Goal: Task Accomplishment & Management: Manage account settings

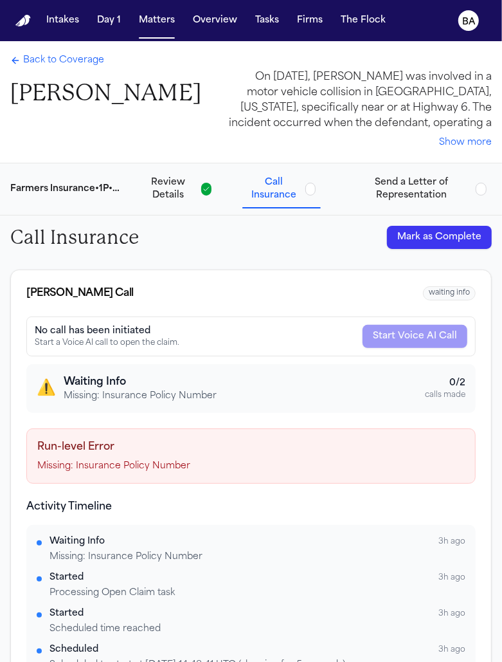
click at [401, 183] on span "Send a Letter of Representation" at bounding box center [411, 189] width 119 height 26
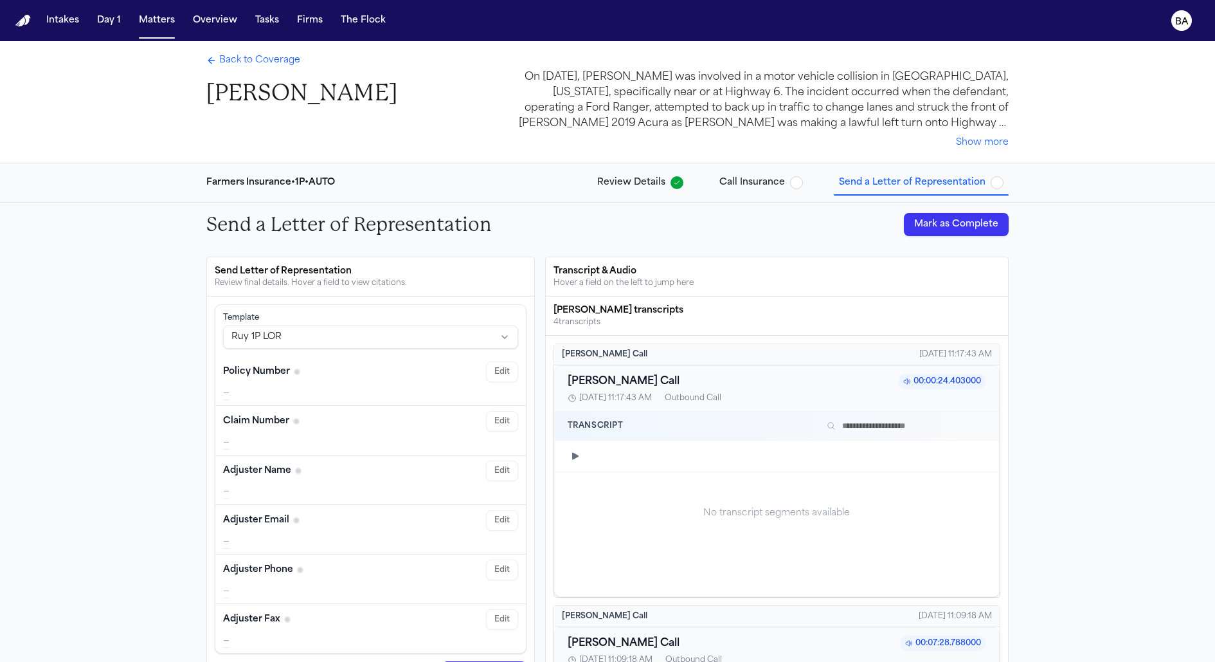
drag, startPoint x: 715, startPoint y: 192, endPoint x: 757, endPoint y: 172, distance: 46.0
click at [502, 191] on button "Call Insurance" at bounding box center [761, 182] width 94 height 23
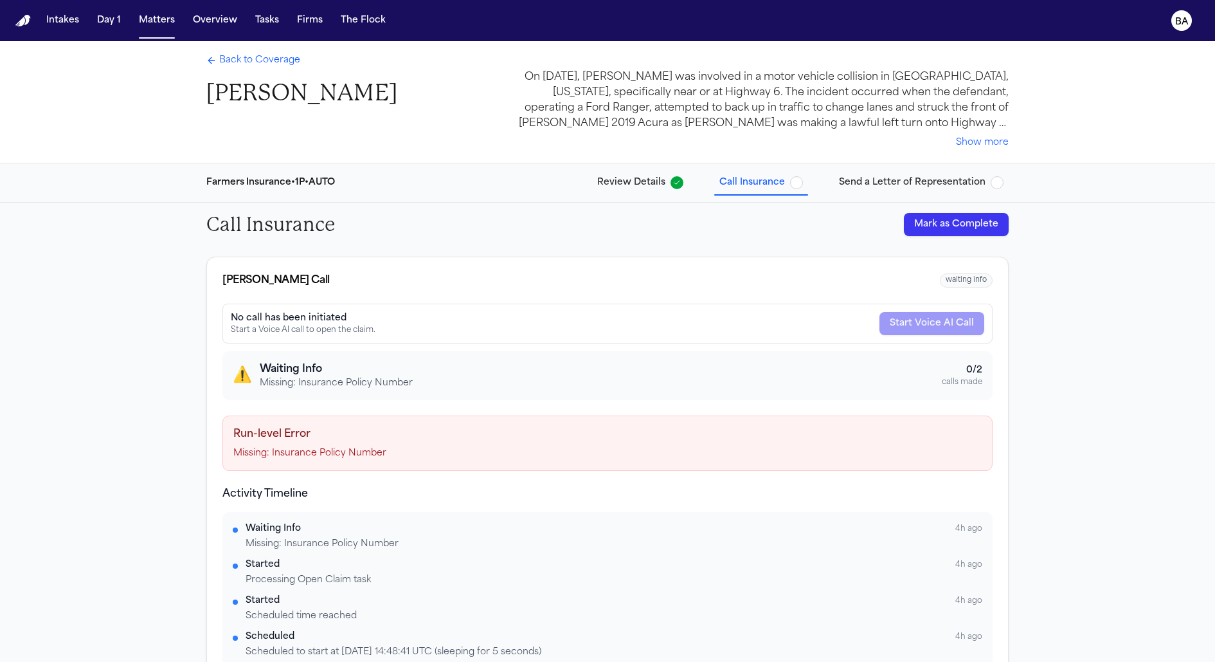
click at [239, 72] on div "Back to Coverage [PERSON_NAME]" at bounding box center [301, 80] width 191 height 53
click at [233, 64] on span "Back to Coverage" at bounding box center [259, 60] width 81 height 13
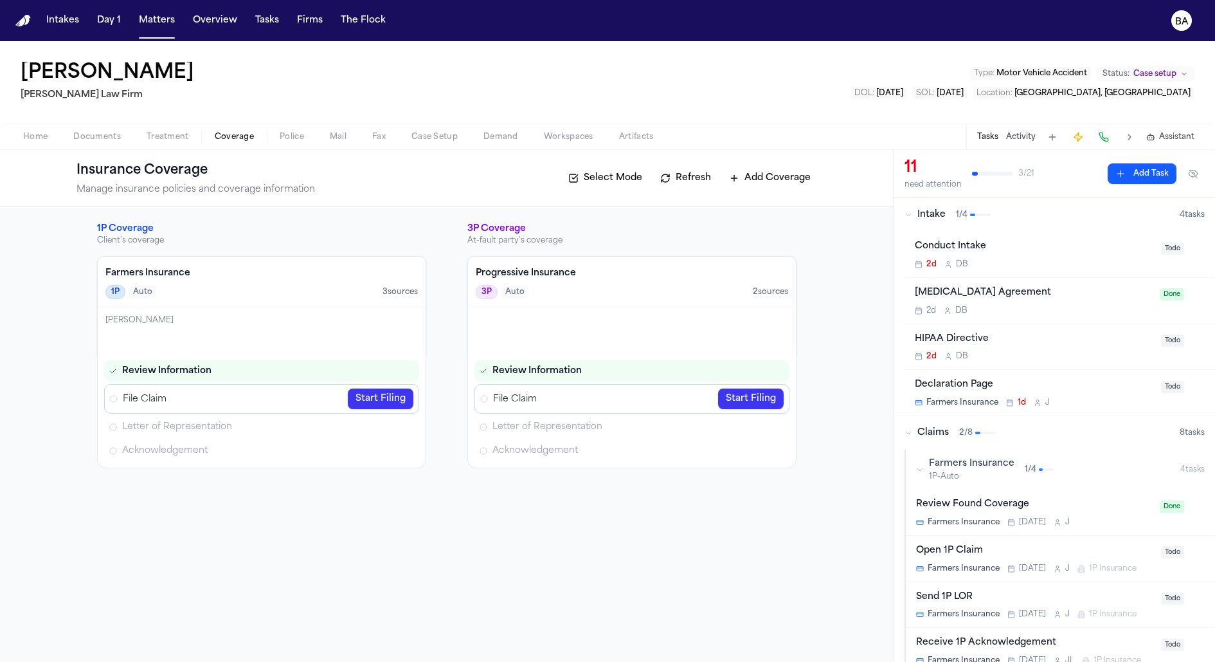
click at [235, 139] on span "Coverage" at bounding box center [234, 137] width 39 height 10
click at [154, 26] on button "Matters" at bounding box center [157, 20] width 46 height 23
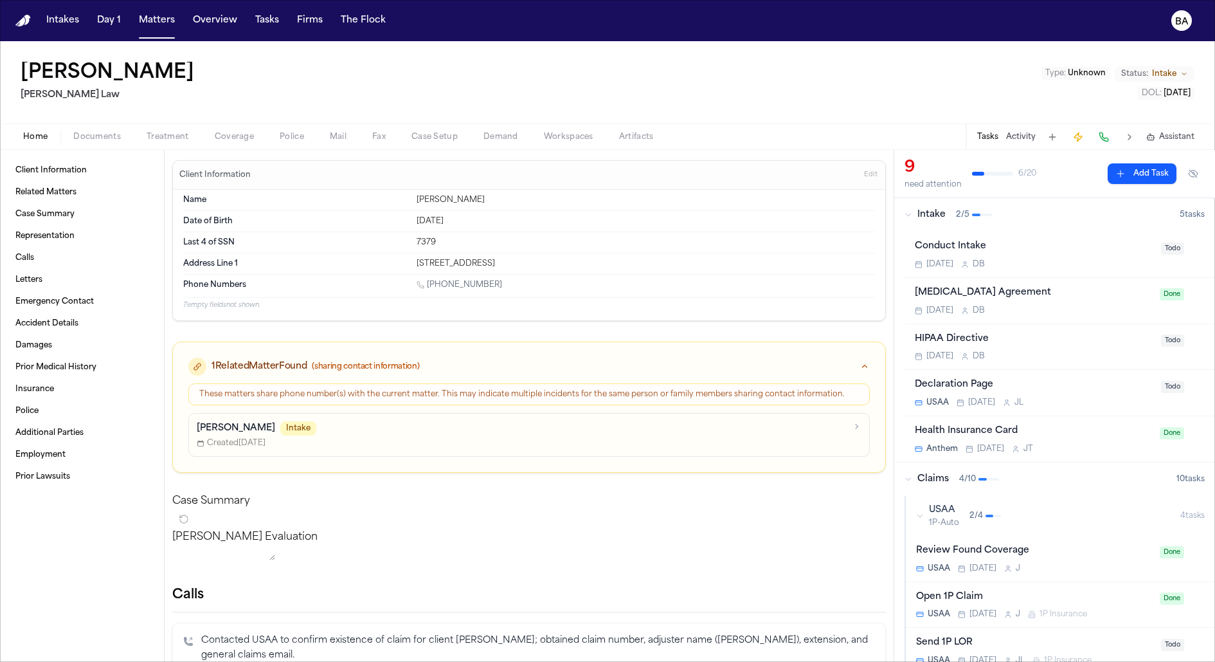
click at [251, 129] on button "Coverage" at bounding box center [234, 136] width 65 height 15
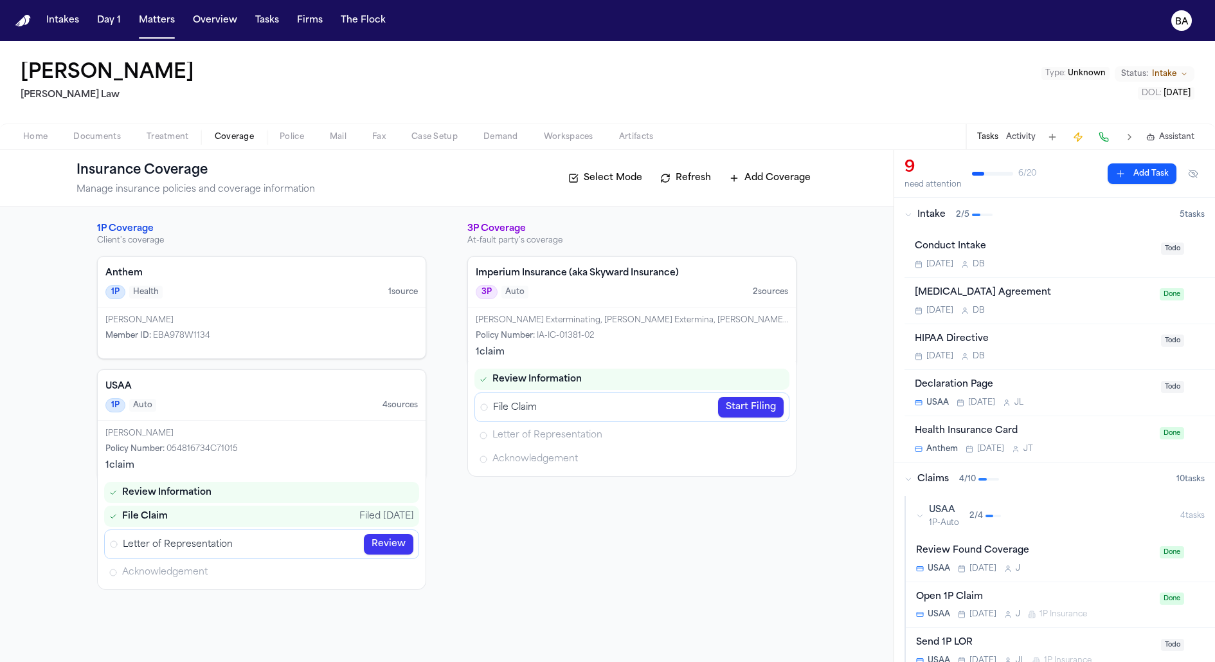
click at [502, 230] on div "1P Coverage Client's coverage Anthem 1P Health 1 source [PERSON_NAME] Member ID…" at bounding box center [447, 434] width 894 height 455
click at [128, 464] on div "1 claim" at bounding box center [261, 465] width 313 height 13
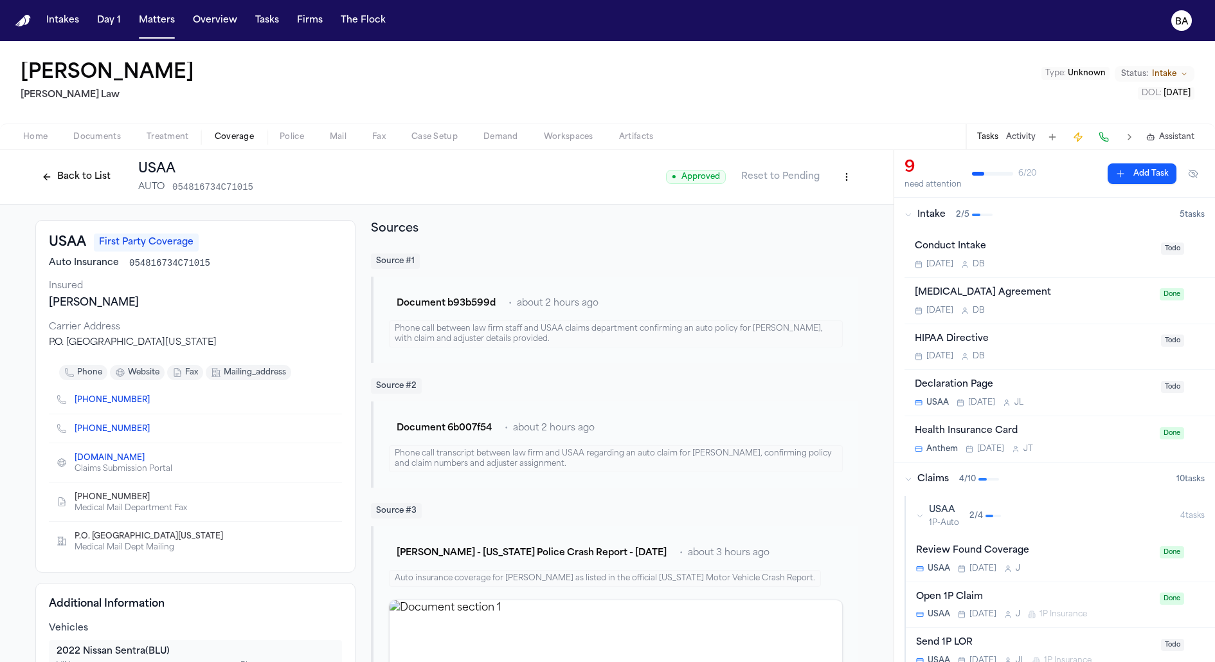
click at [77, 177] on button "Back to List" at bounding box center [76, 177] width 82 height 21
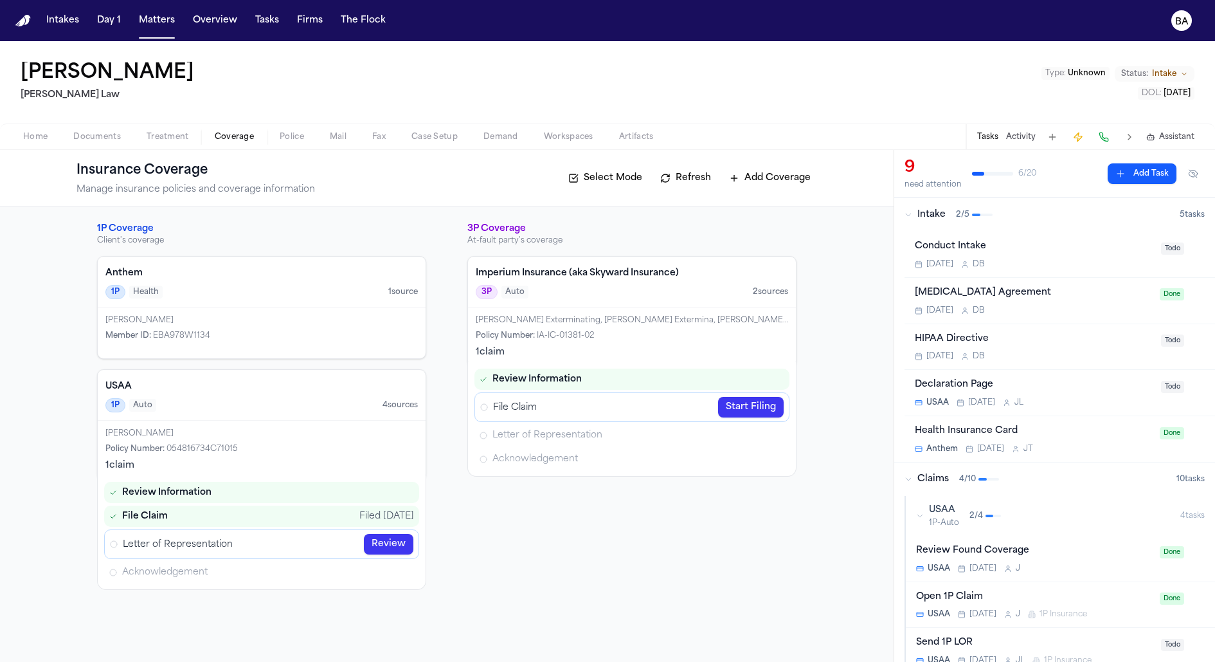
click at [355, 402] on div "1P Auto 4 source s" at bounding box center [261, 405] width 313 height 14
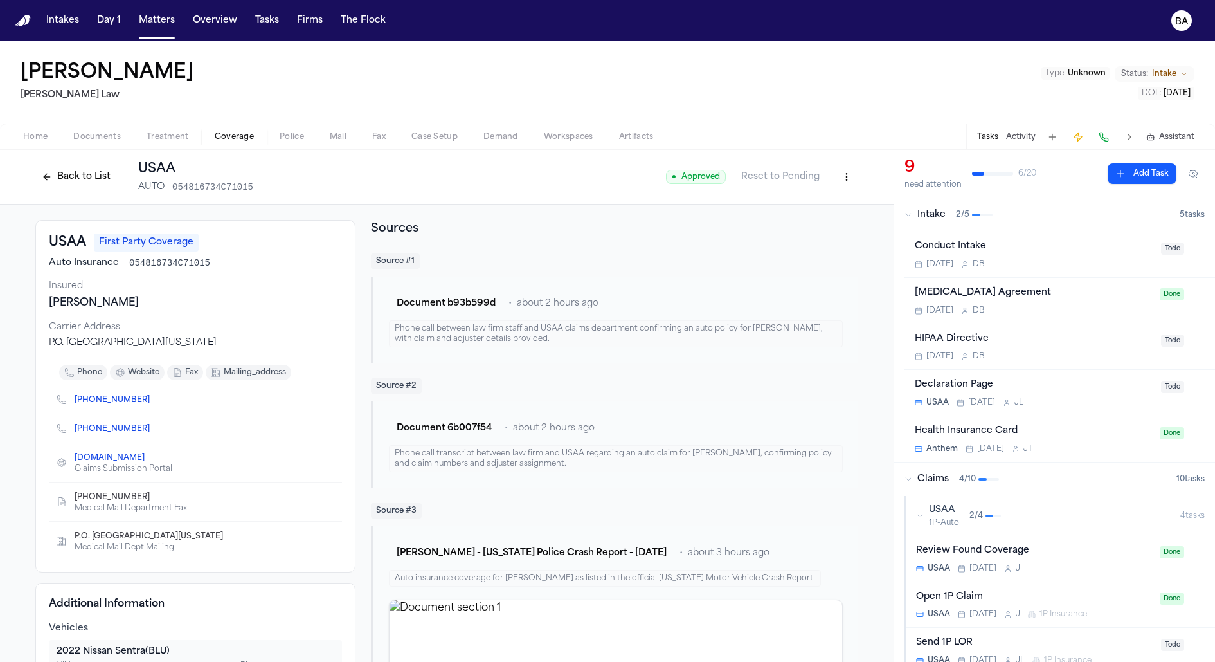
click at [502, 184] on html "Intakes Day 1 Matters Overview Tasks Firms The Flock [PERSON_NAME] Gregley [PER…" at bounding box center [607, 331] width 1215 height 662
click at [502, 203] on div "Edit Coverage" at bounding box center [797, 204] width 108 height 21
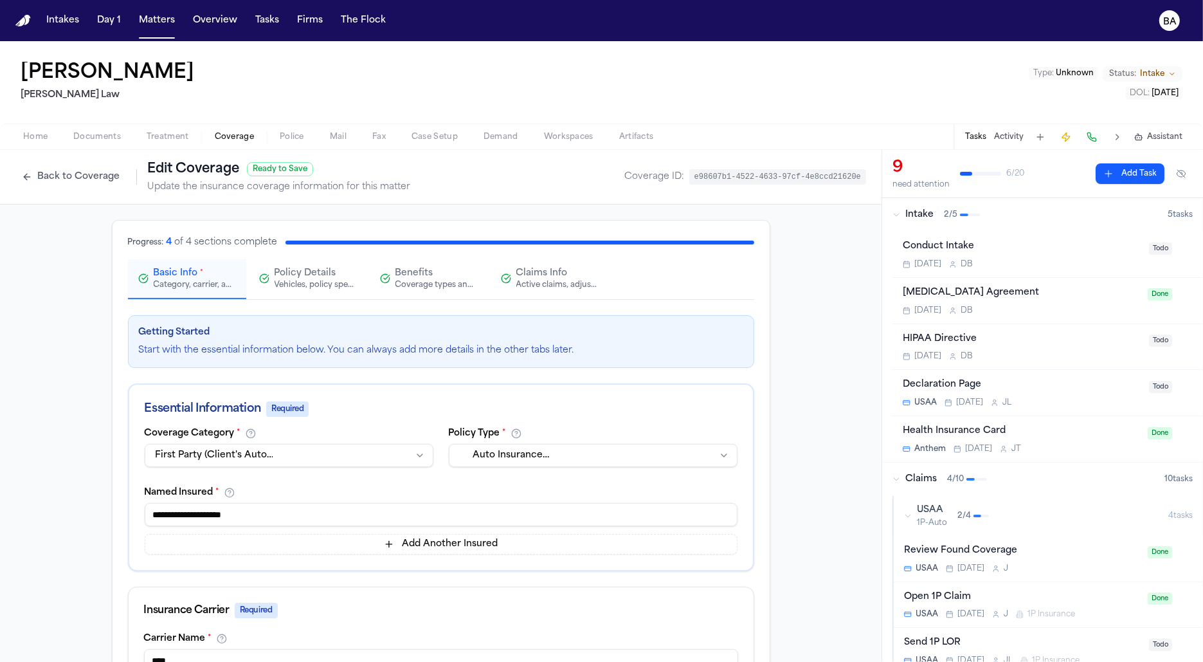
click at [414, 280] on div "Coverage types and limits" at bounding box center [437, 285] width 82 height 10
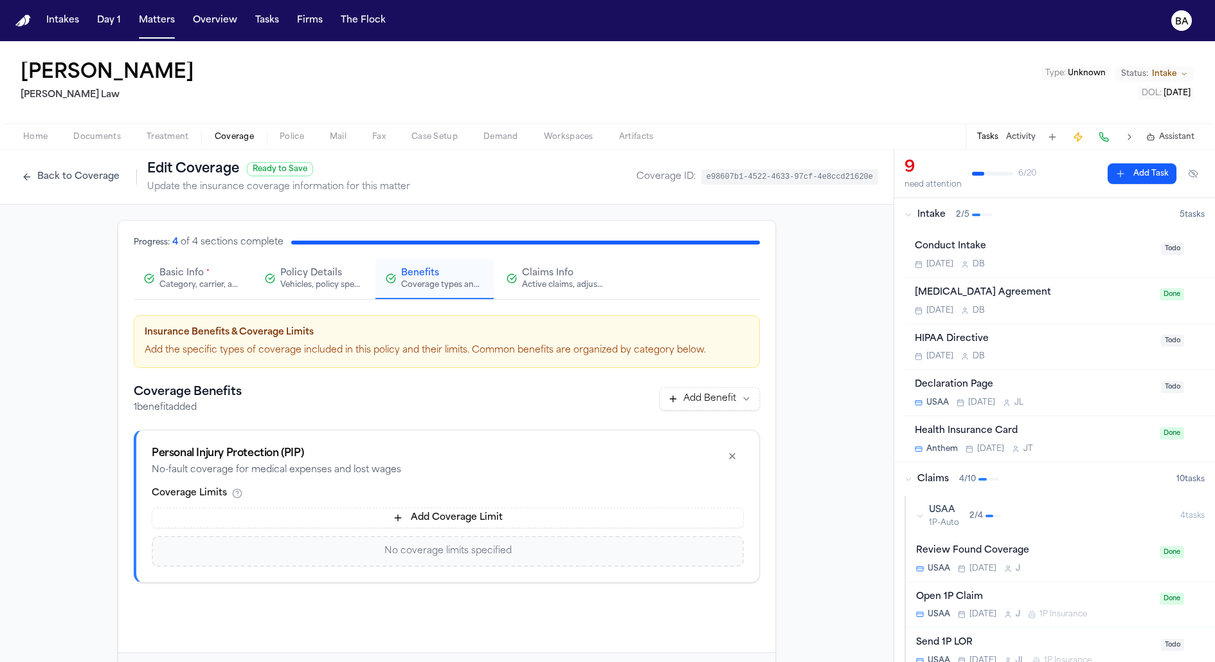
click at [502, 278] on span "Claims Info" at bounding box center [547, 273] width 51 height 13
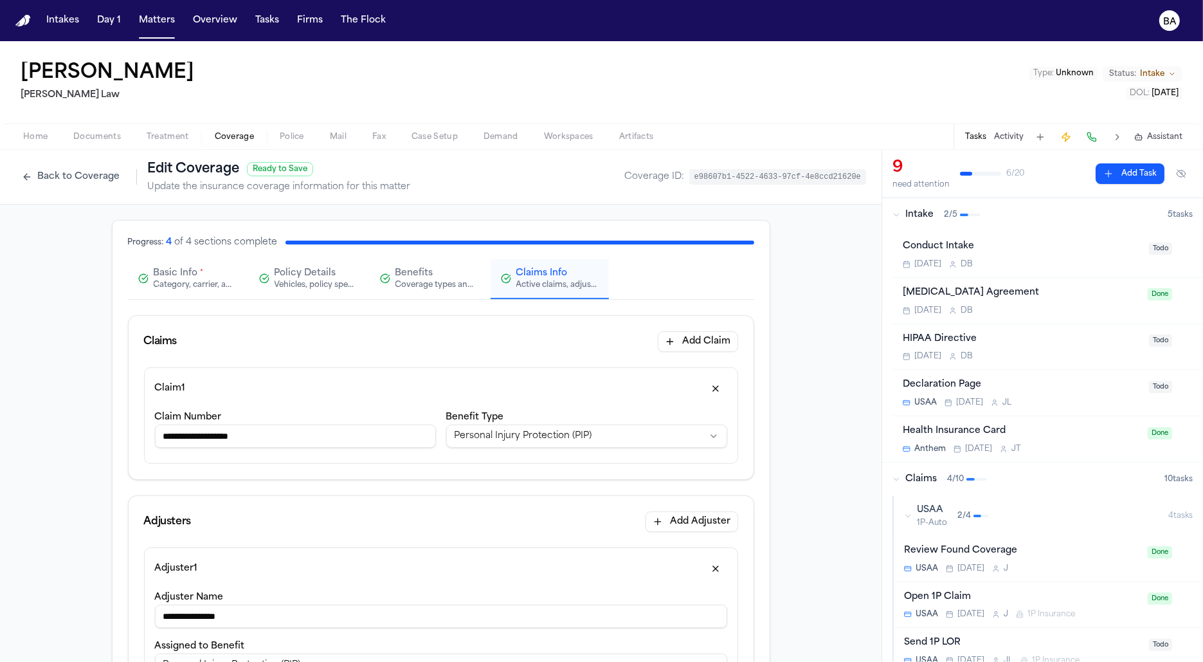
click at [82, 183] on button "Back to Coverage" at bounding box center [70, 177] width 111 height 21
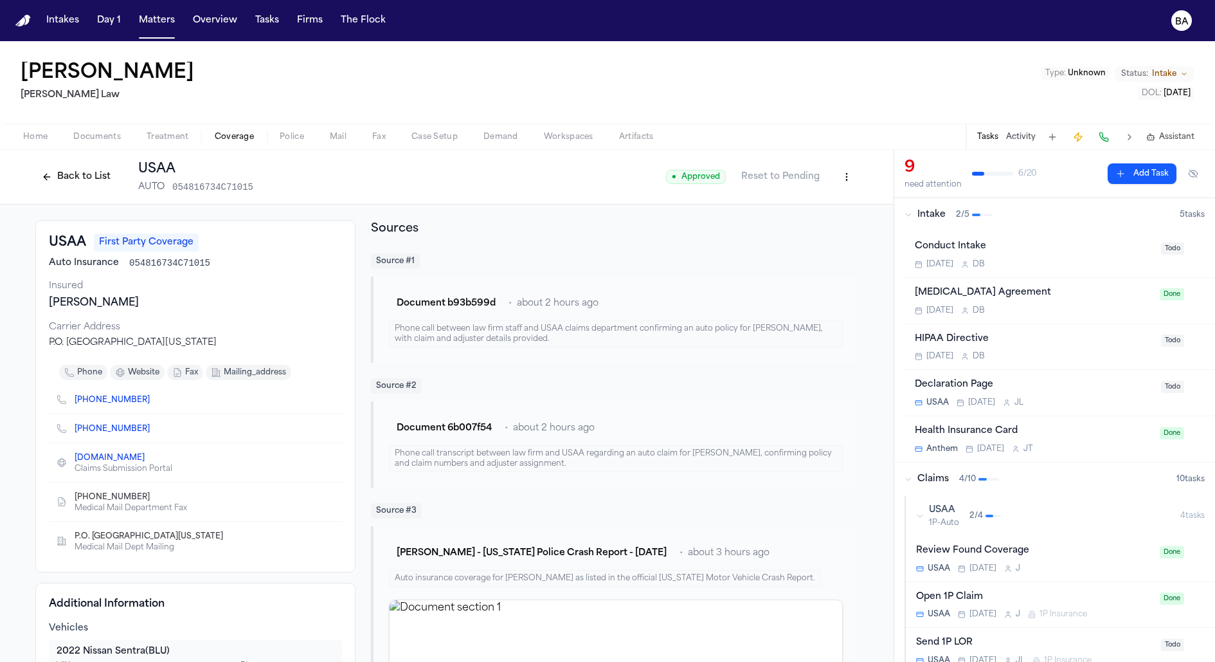
click at [71, 178] on button "Back to List" at bounding box center [76, 177] width 82 height 21
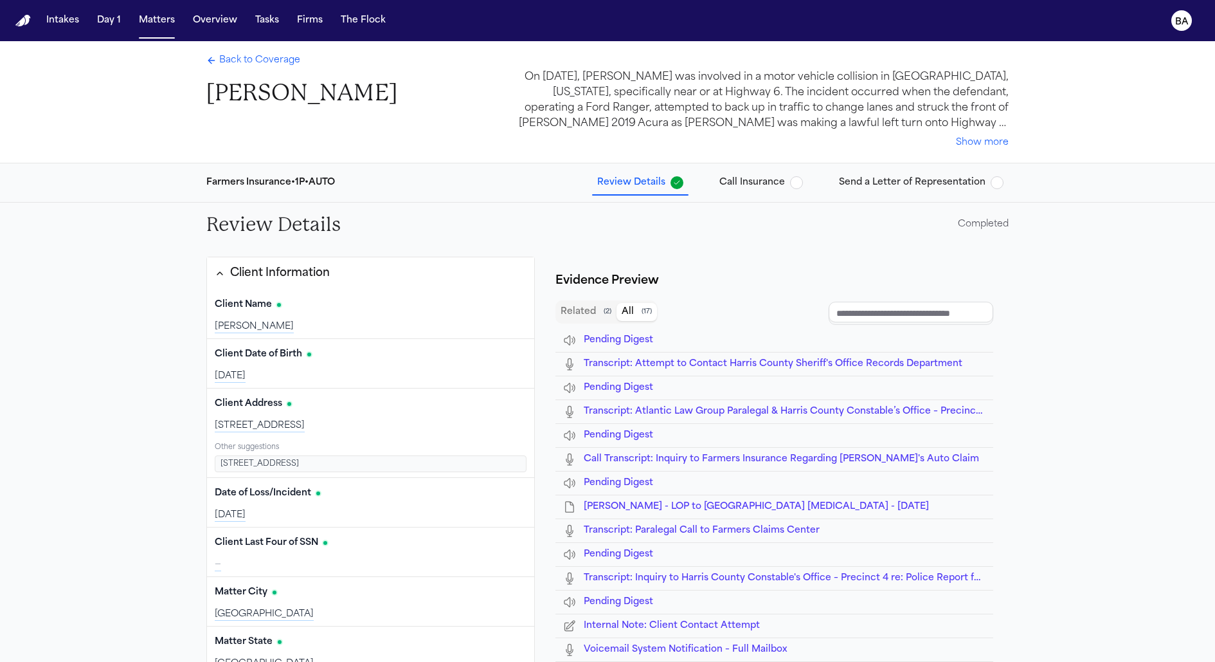
click at [259, 57] on span "Back to Coverage" at bounding box center [259, 60] width 81 height 13
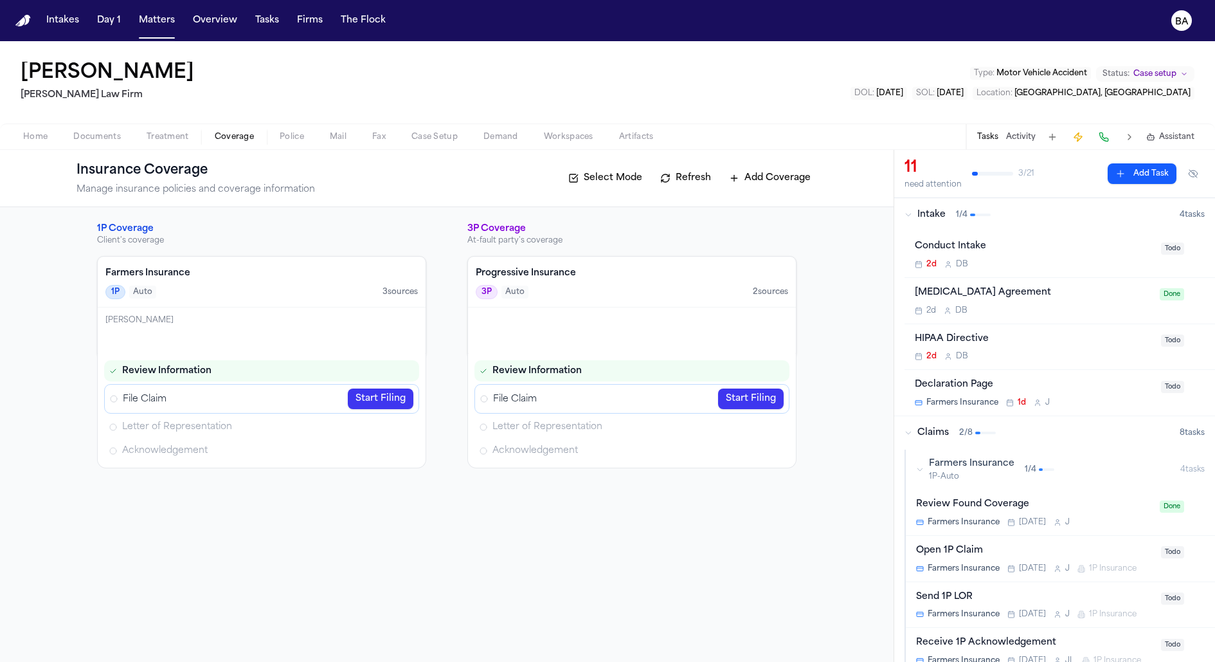
click at [364, 298] on div "Farmers Insurance 1P Auto 3 source s" at bounding box center [262, 282] width 328 height 51
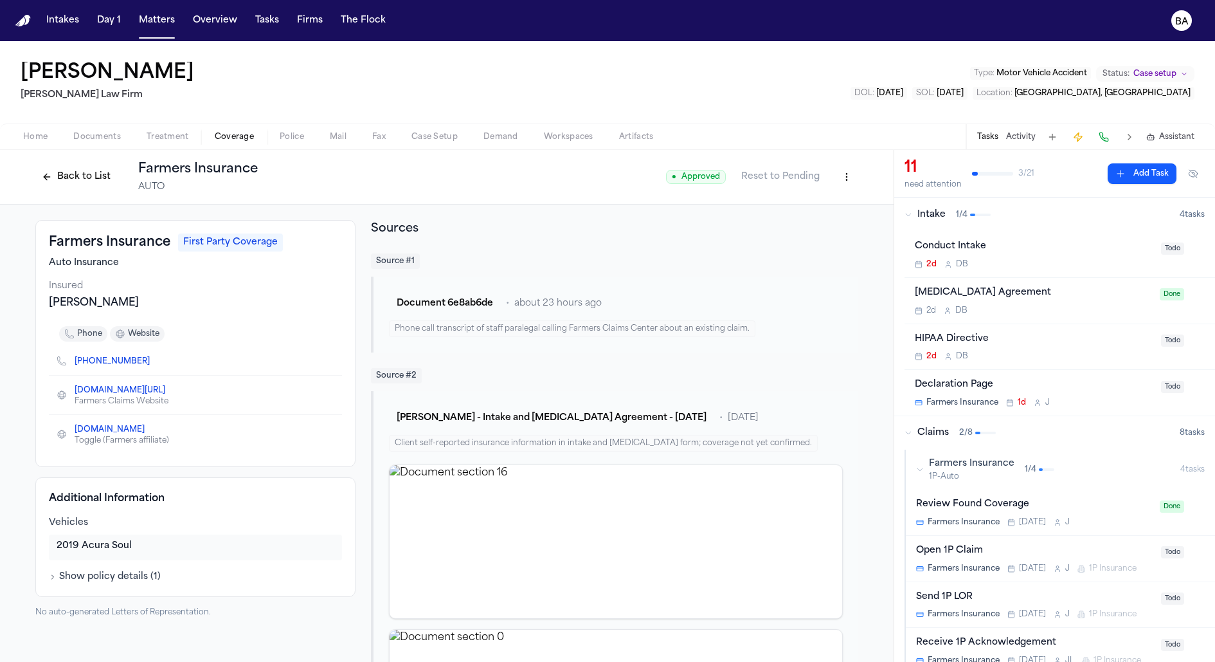
click at [140, 574] on button "Show policy details ( 1 )" at bounding box center [105, 576] width 112 height 13
click at [78, 177] on button "Back to List" at bounding box center [76, 177] width 82 height 21
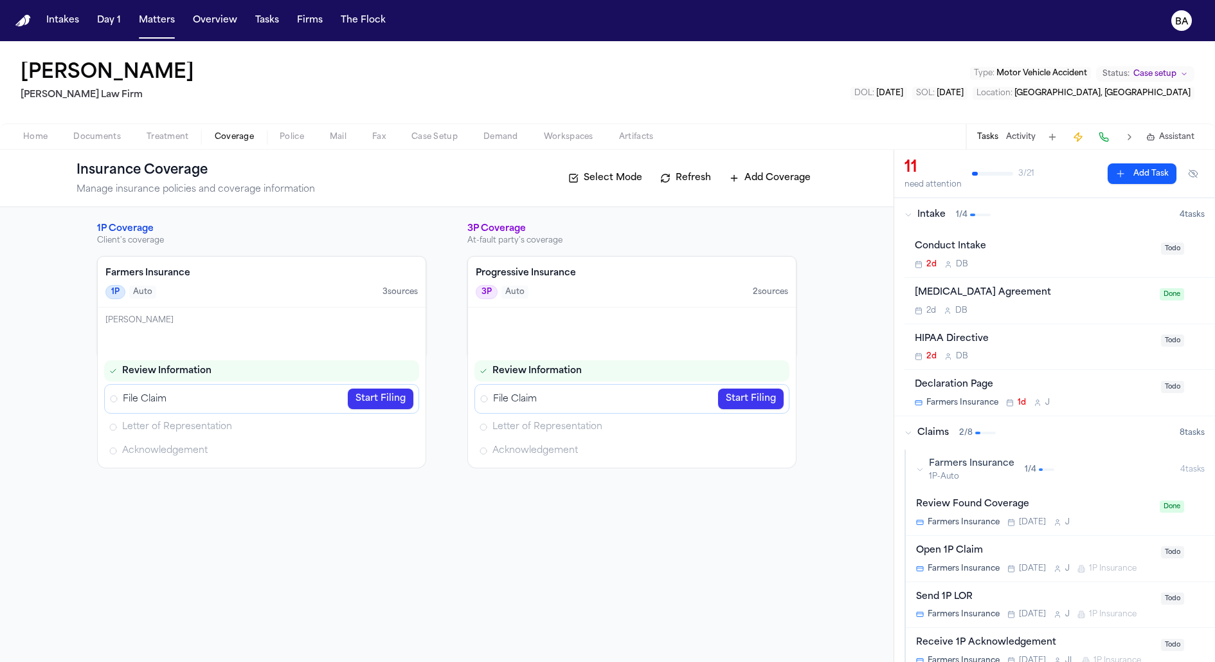
click at [298, 278] on h4 "Farmers Insurance" at bounding box center [261, 273] width 313 height 13
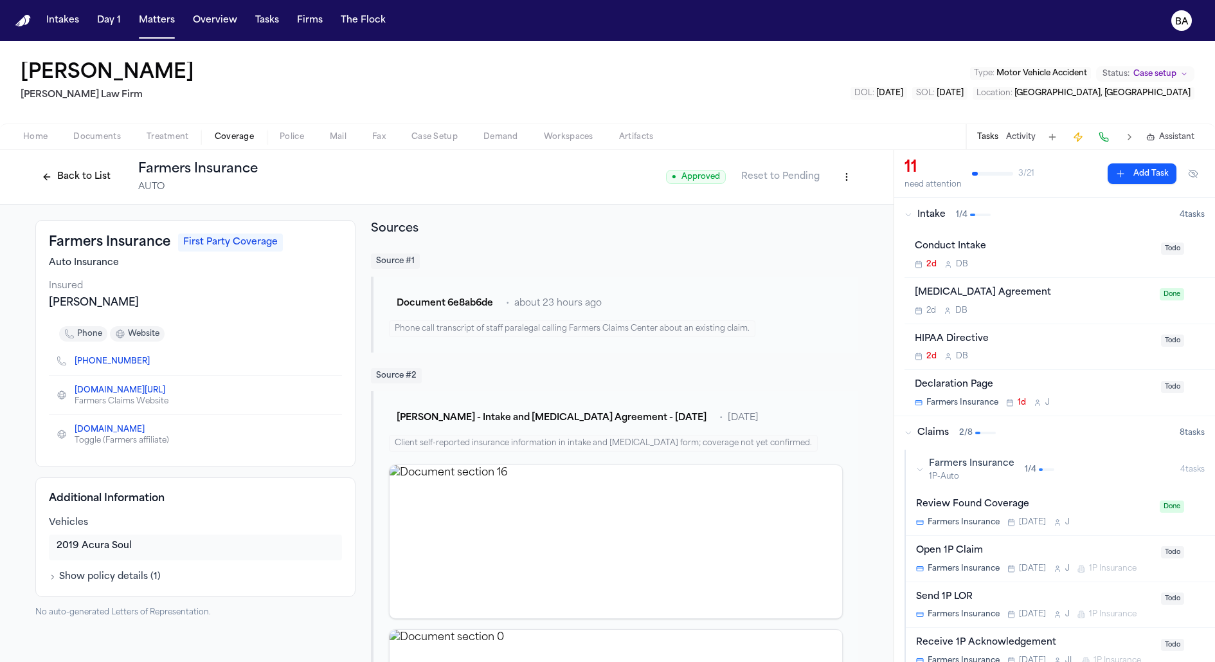
click at [428, 331] on div "Phone call transcript of staff paralegal calling Farmers Claims Center about an…" at bounding box center [572, 328] width 367 height 17
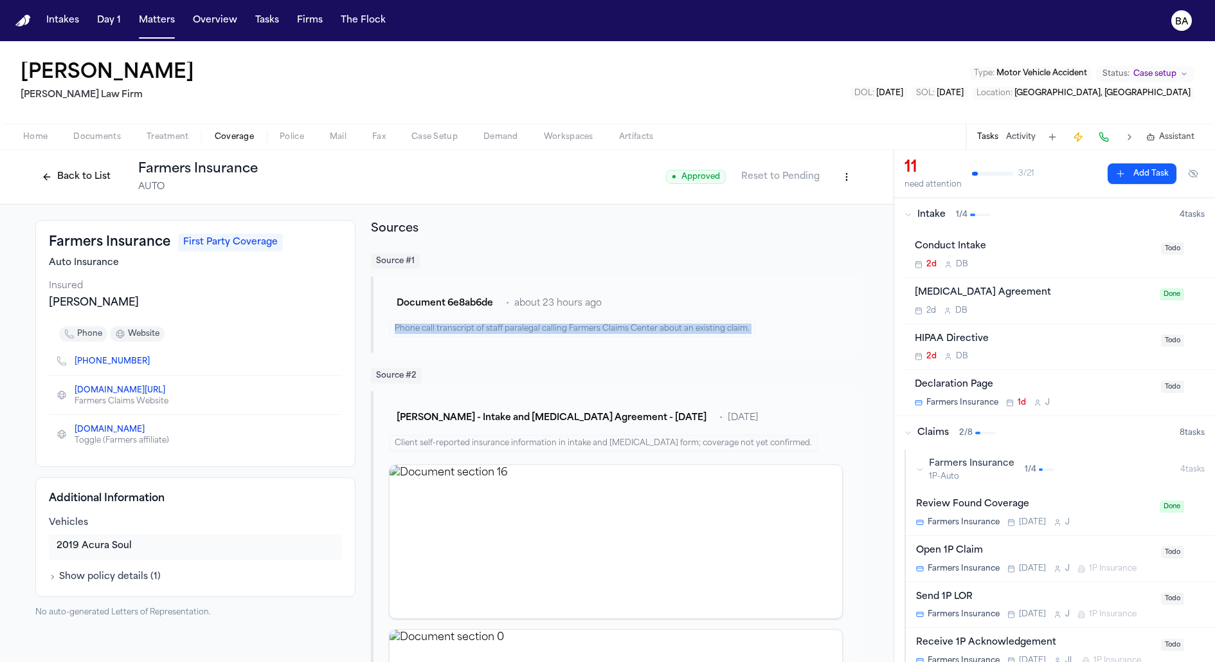
click at [428, 331] on div "Phone call transcript of staff paralegal calling Farmers Claims Center about an…" at bounding box center [572, 328] width 367 height 17
click at [74, 176] on button "Back to List" at bounding box center [76, 177] width 82 height 21
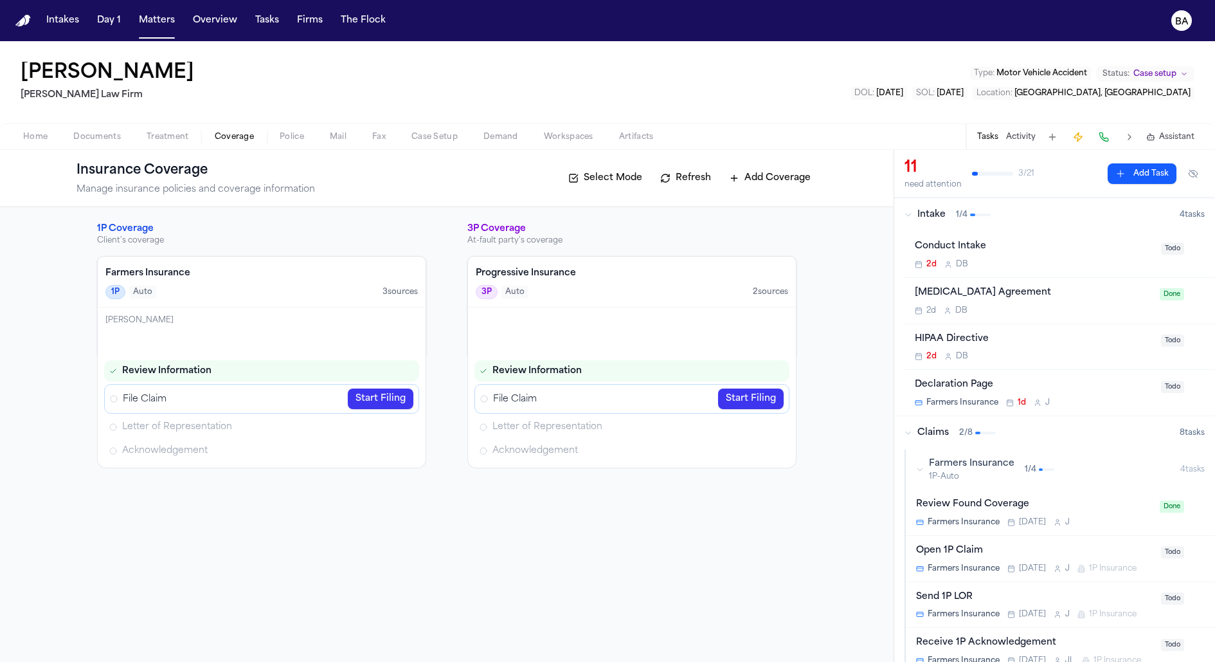
click at [205, 512] on div "1P Coverage Client's coverage Farmers Insurance 1P Auto 3 source s Marco Mena R…" at bounding box center [447, 434] width 894 height 455
click at [599, 284] on div "Progressive Insurance 3P Auto 2 source s" at bounding box center [632, 282] width 328 height 51
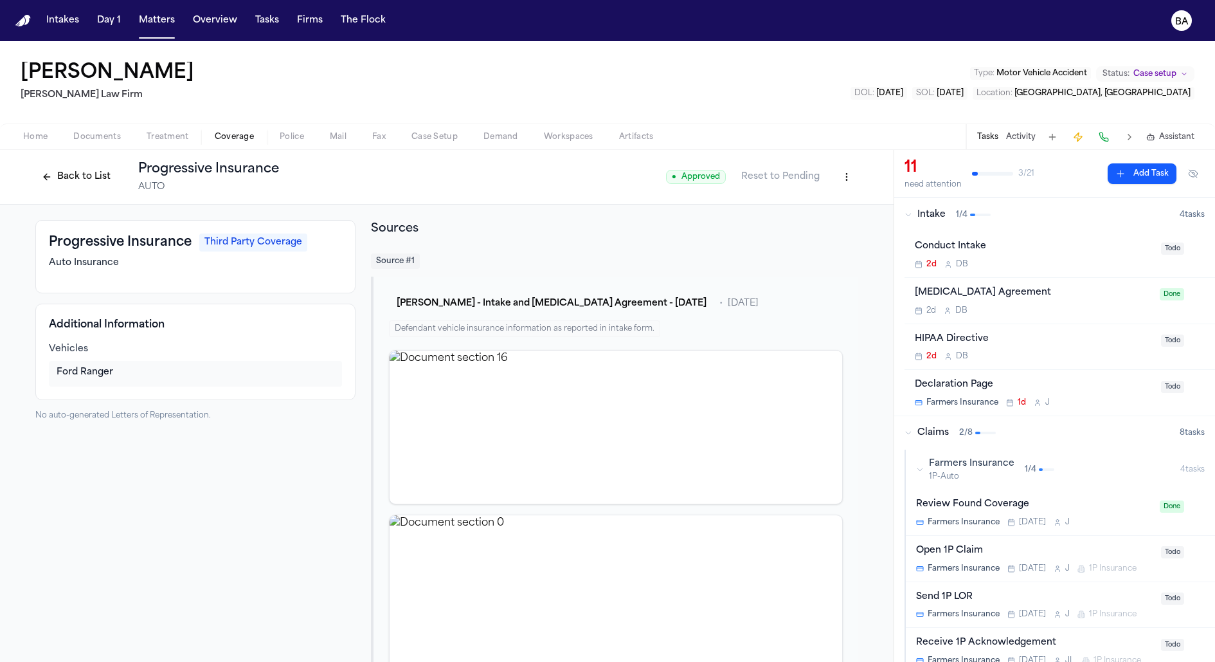
click at [829, 170] on html "Intakes Day 1 Matters Overview Tasks Firms The Flock BA Marco Mena Ruy Mireles …" at bounding box center [607, 331] width 1215 height 662
click at [810, 203] on div "Edit Coverage" at bounding box center [797, 204] width 108 height 21
select select "**********"
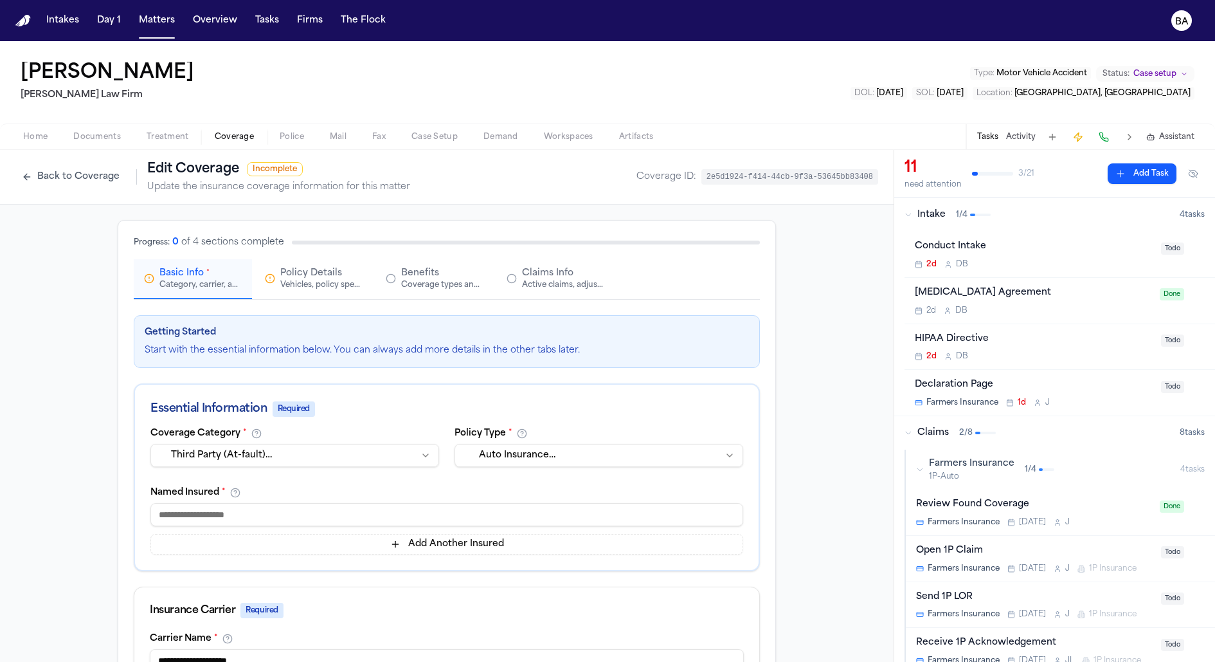
click at [560, 286] on div "Active claims, adjusters, and subrogation details" at bounding box center [563, 285] width 82 height 10
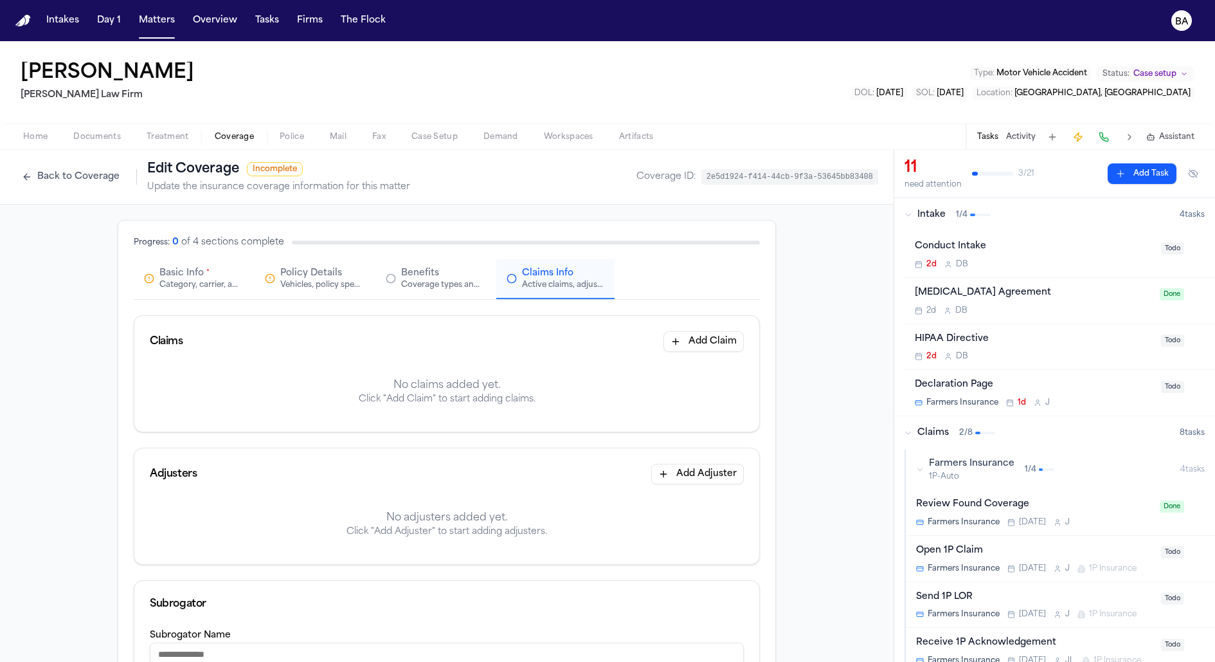
click at [57, 173] on button "Back to Coverage" at bounding box center [70, 177] width 111 height 21
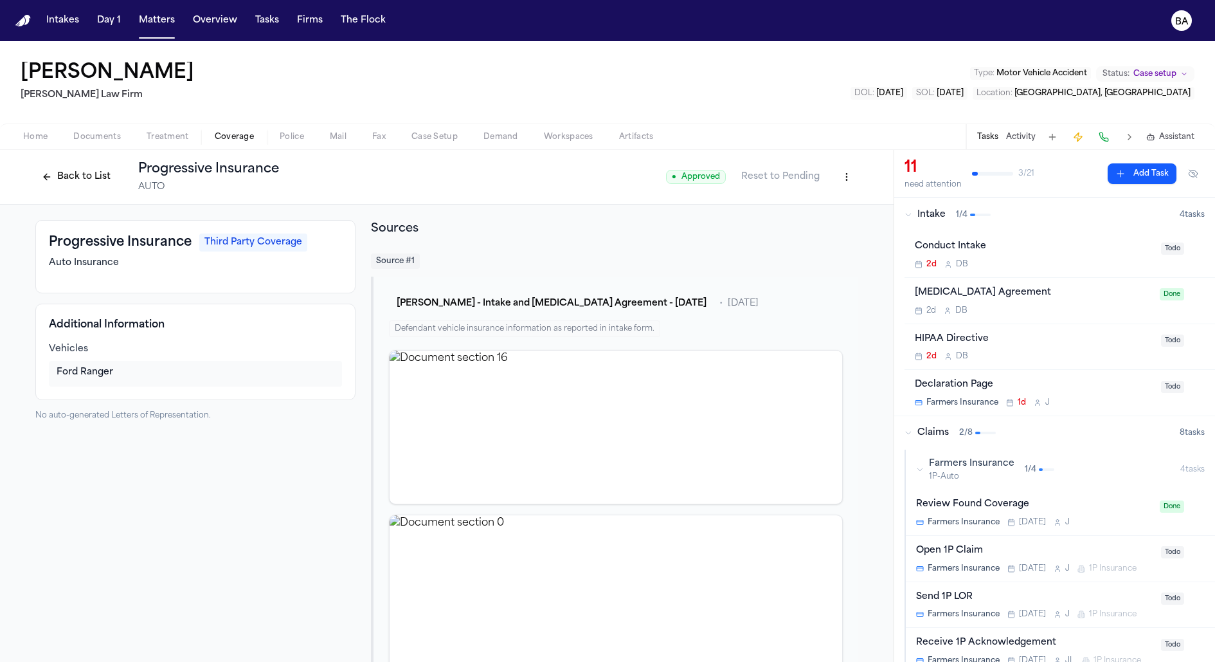
click at [38, 163] on div "Back to List Progressive Insurance AUTO" at bounding box center [157, 176] width 244 height 33
click at [54, 176] on button "Back to List" at bounding box center [76, 177] width 82 height 21
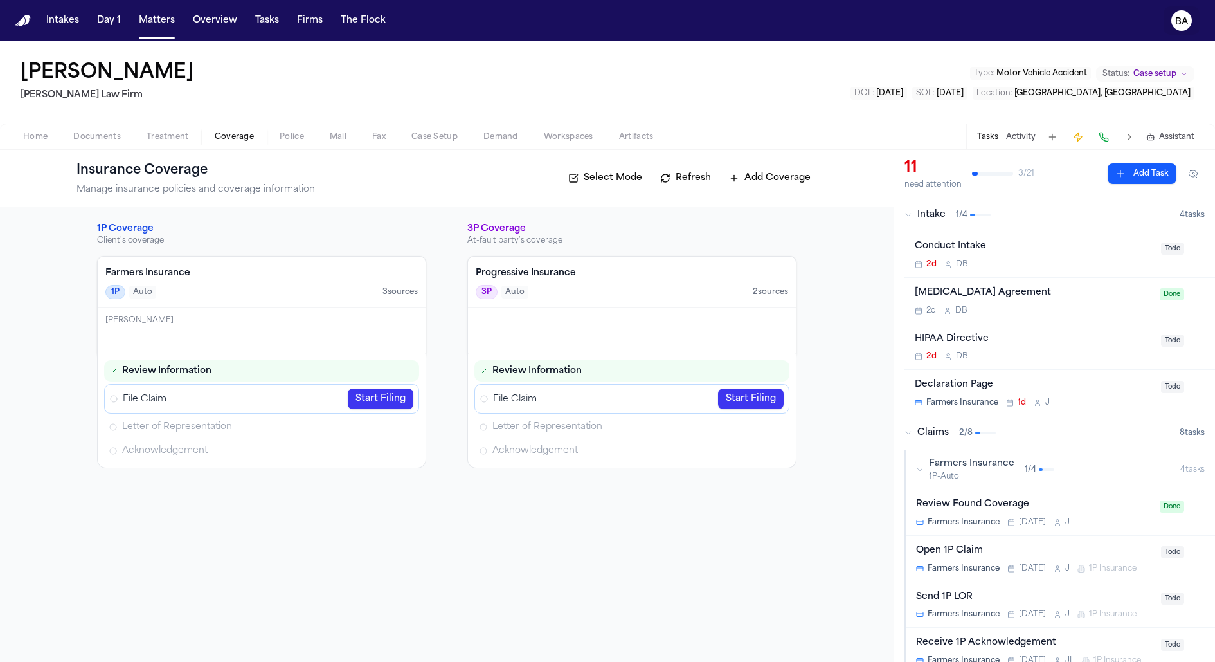
click at [1174, 33] on button "BA" at bounding box center [1182, 20] width 36 height 28
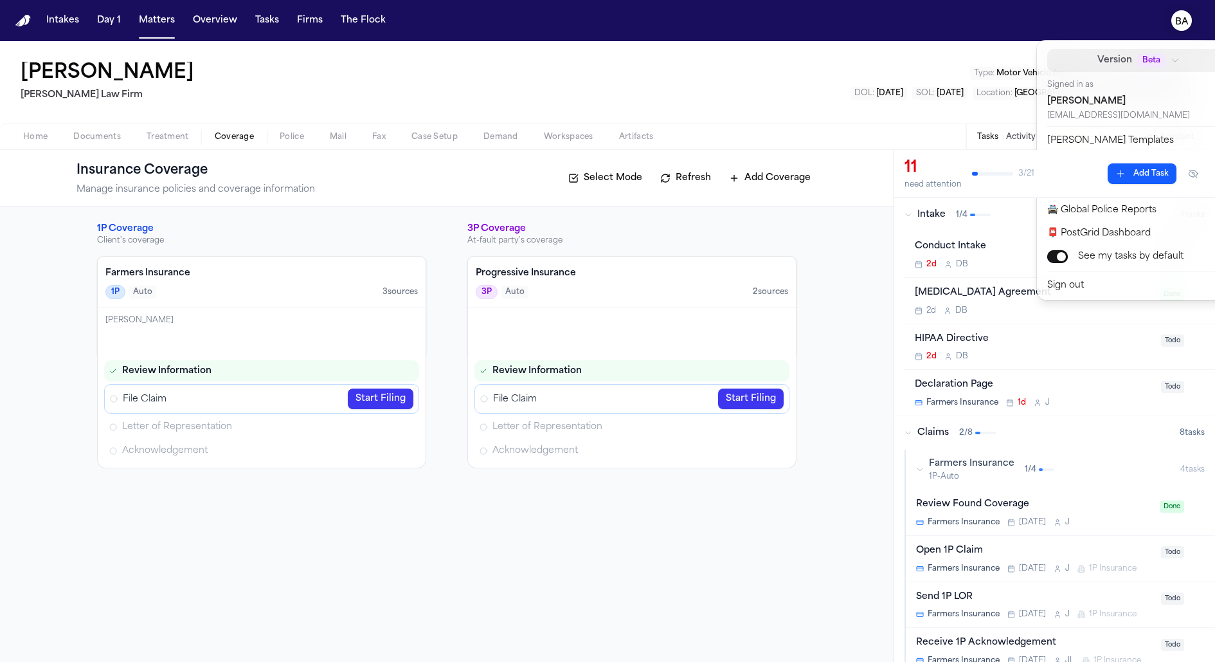
click at [1138, 59] on span "Beta" at bounding box center [1152, 60] width 28 height 13
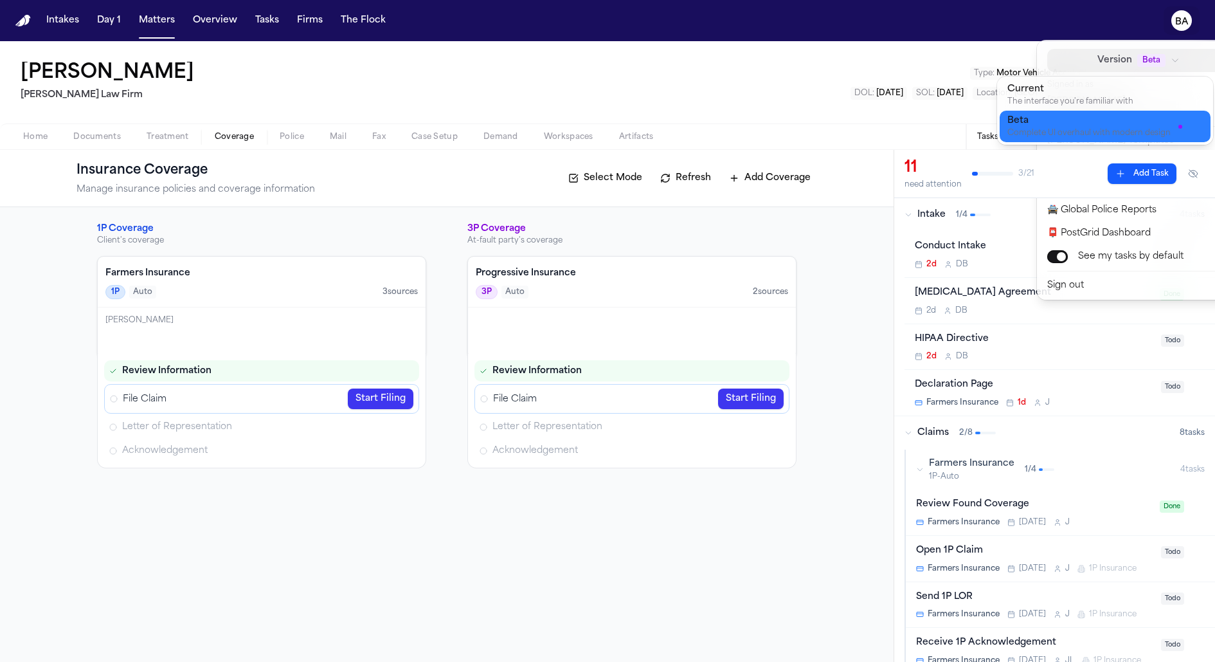
click at [1063, 111] on button "Beta Complete UI overhaul with modern design" at bounding box center [1105, 127] width 211 height 32
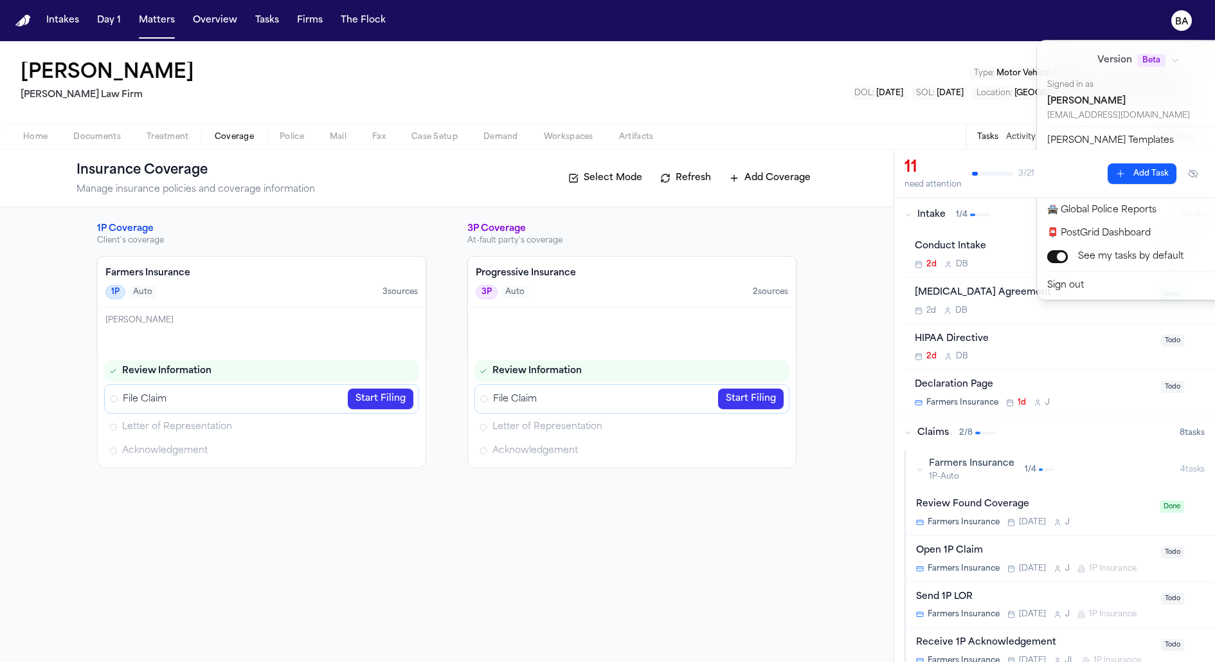
click at [1102, 71] on div "Version Beta Signed in as Biniyam Asnake biniyam@finchlegal.com" at bounding box center [1147, 85] width 199 height 72
click at [1109, 68] on button "Version Beta" at bounding box center [1139, 60] width 183 height 23
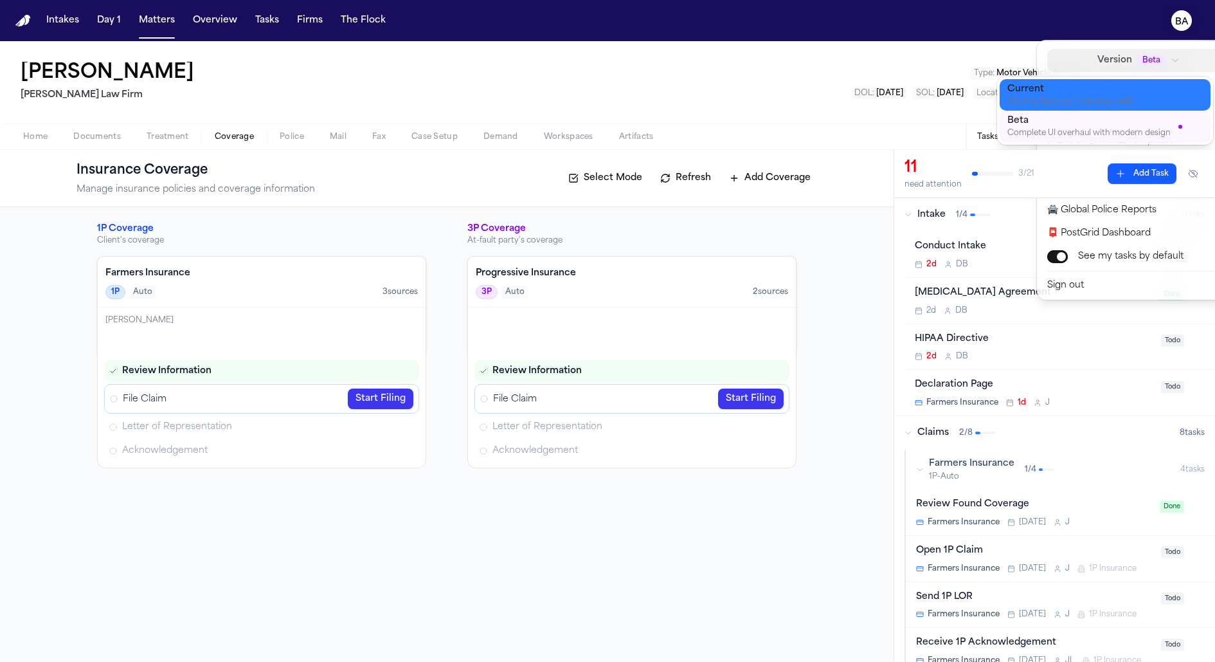
click at [1080, 87] on div "Current" at bounding box center [1095, 89] width 175 height 13
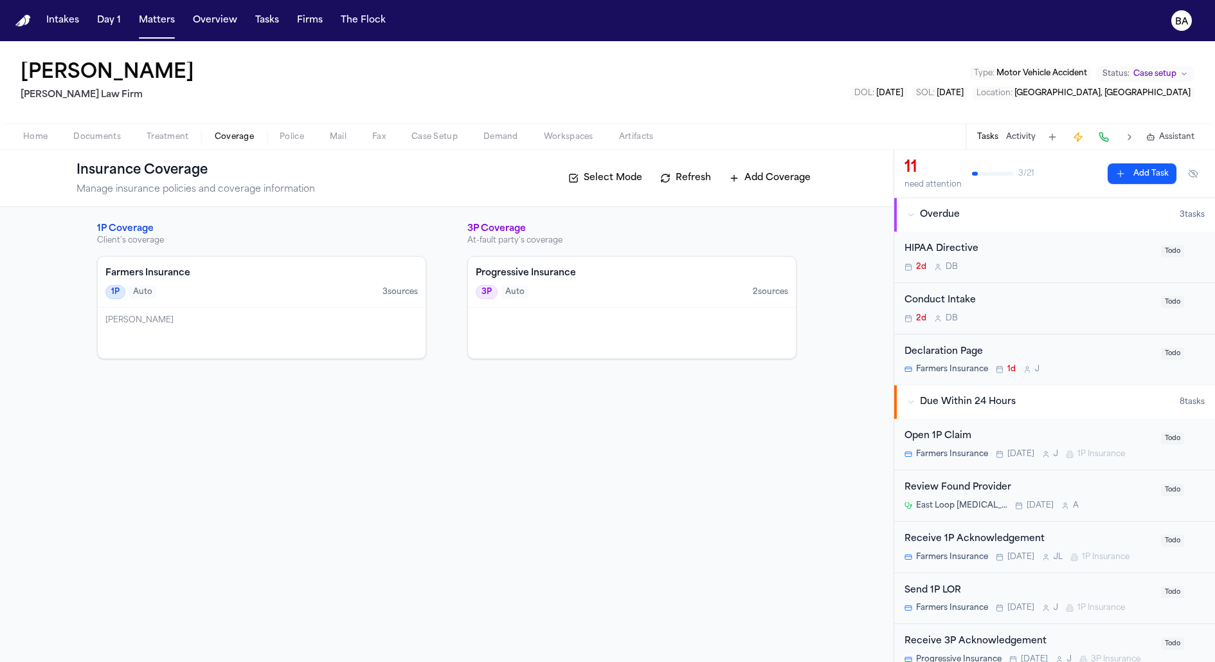
click at [967, 223] on button "Overdue 3 task s" at bounding box center [1055, 214] width 321 height 33
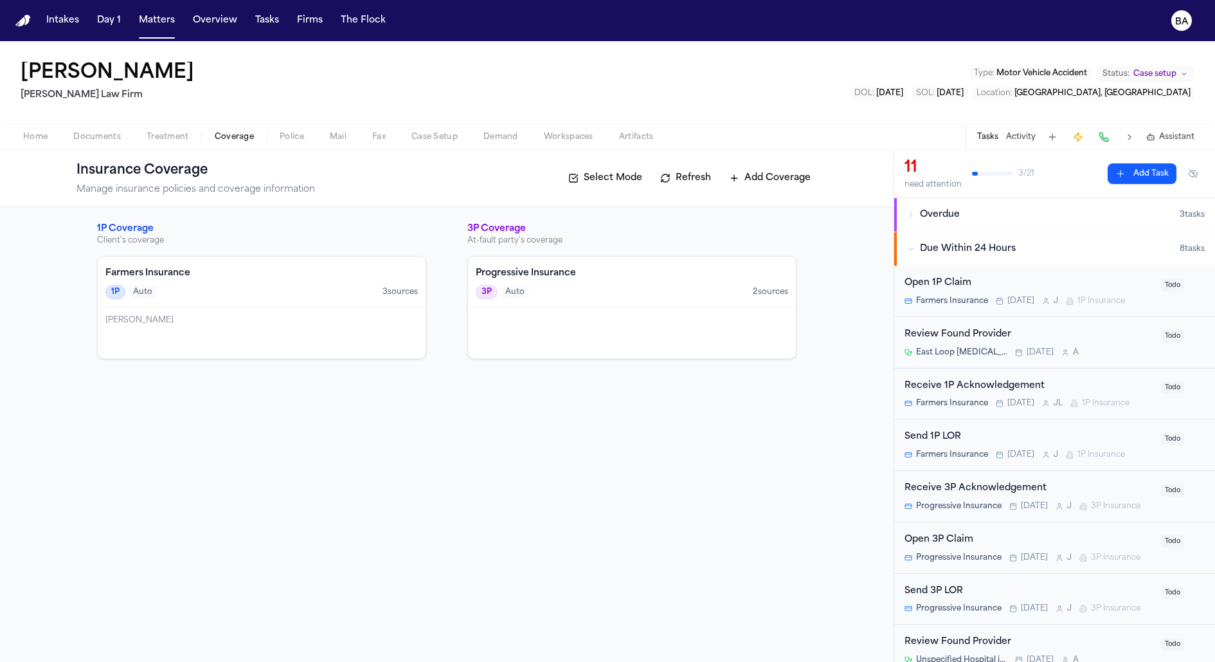
click at [954, 245] on span "Due Within 24 Hours" at bounding box center [968, 248] width 96 height 13
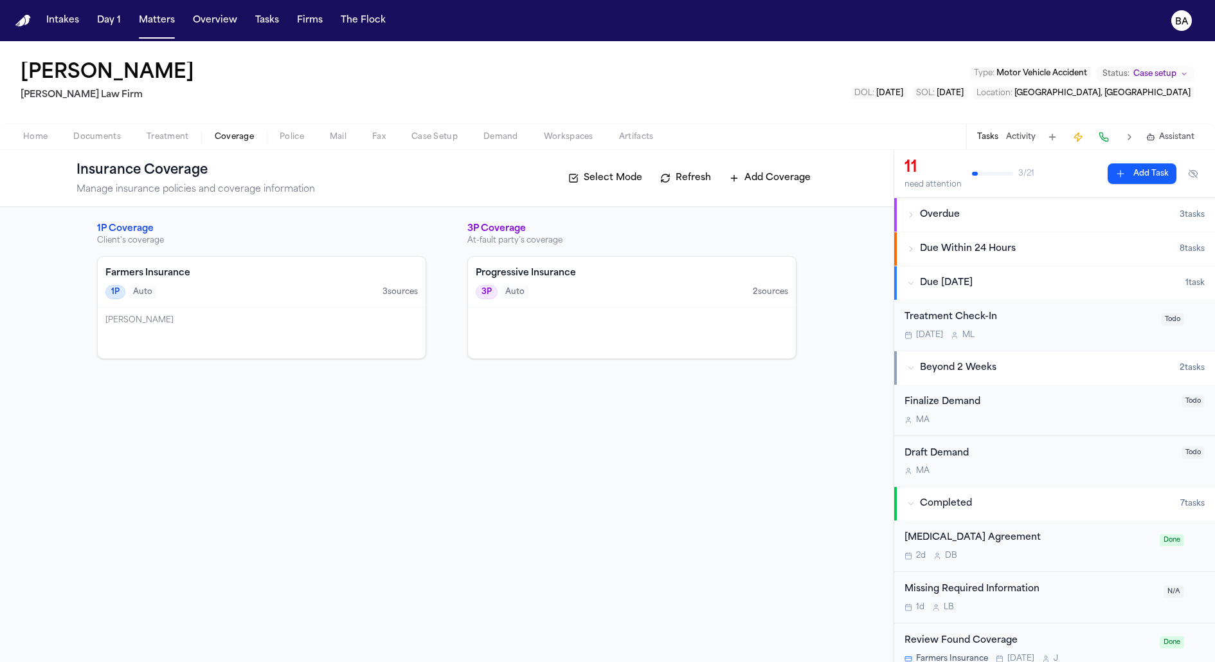
click at [951, 284] on span "Due Within 2 Weeks" at bounding box center [946, 283] width 53 height 13
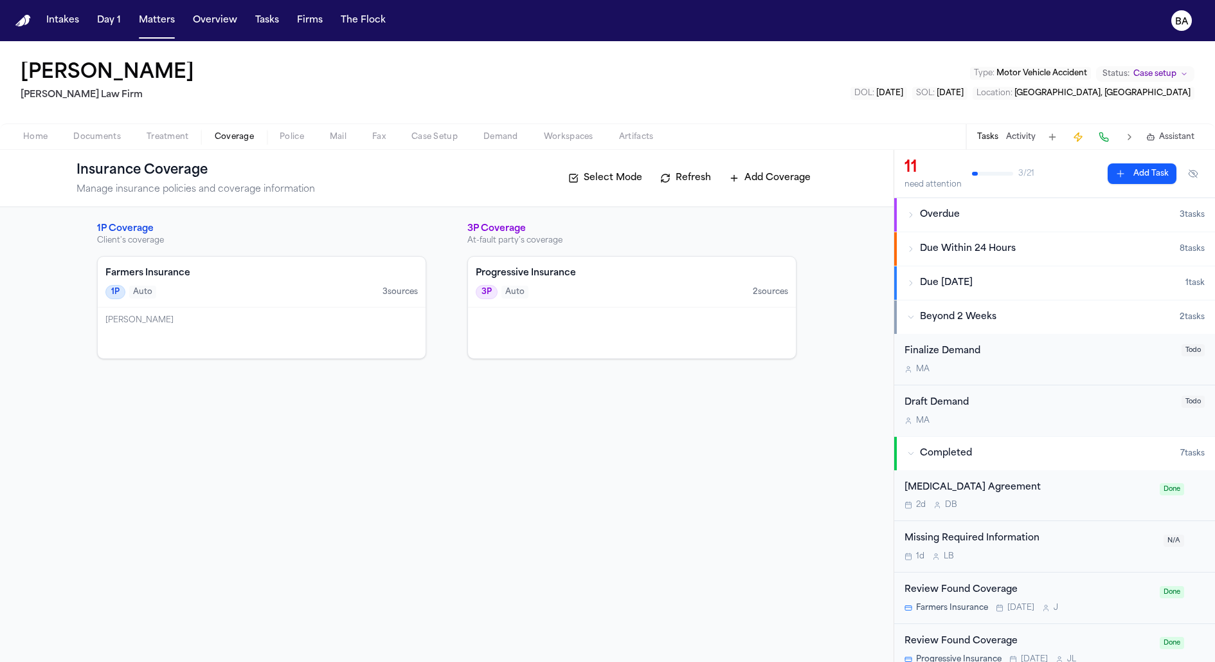
click at [943, 318] on span "Beyond 2 Weeks" at bounding box center [958, 317] width 77 height 13
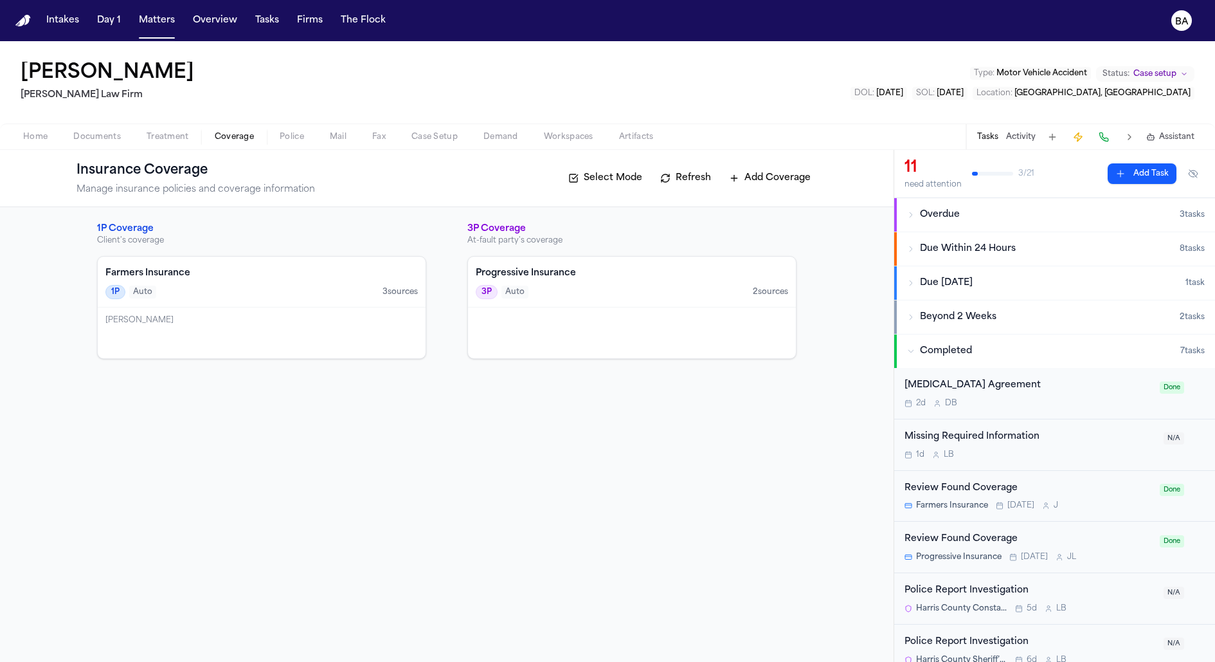
click at [938, 354] on span "Completed" at bounding box center [946, 351] width 52 height 13
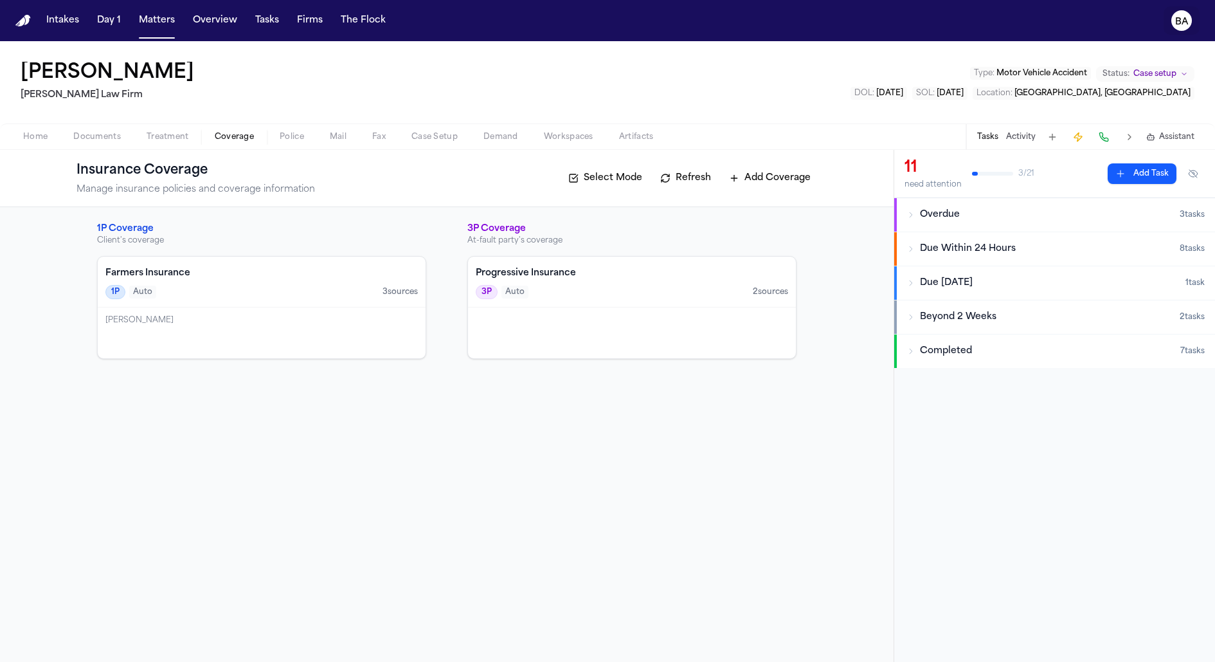
click at [1178, 26] on text "BA" at bounding box center [1183, 21] width 14 height 9
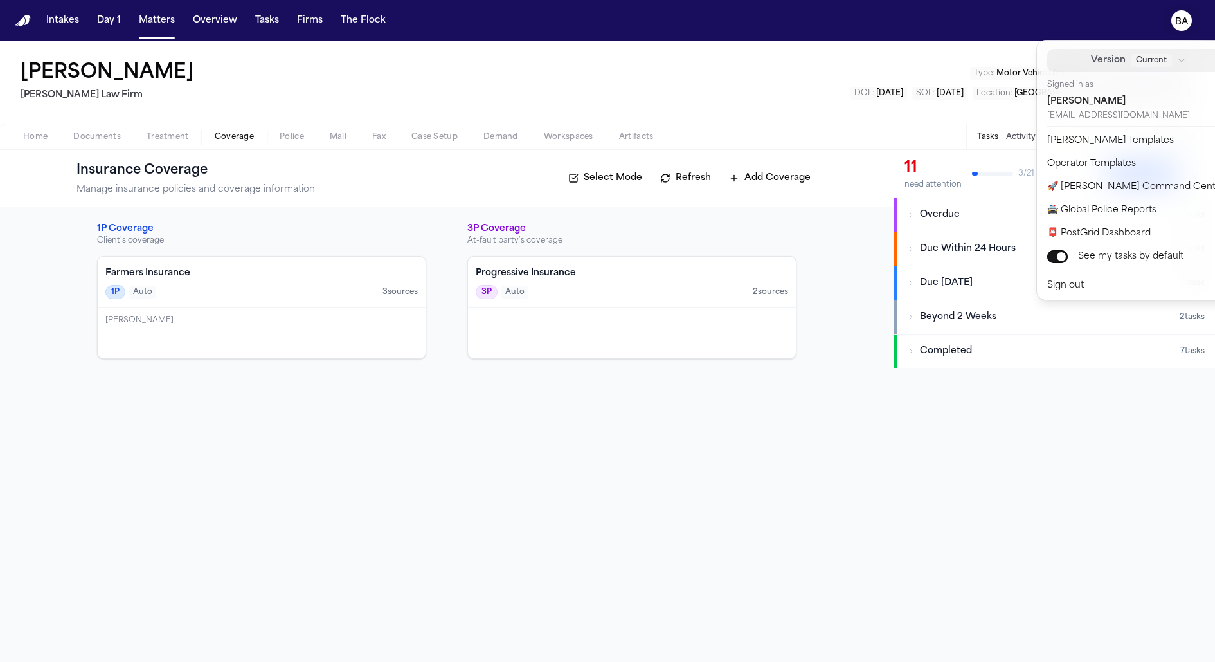
click at [1131, 59] on span "Current" at bounding box center [1151, 60] width 41 height 13
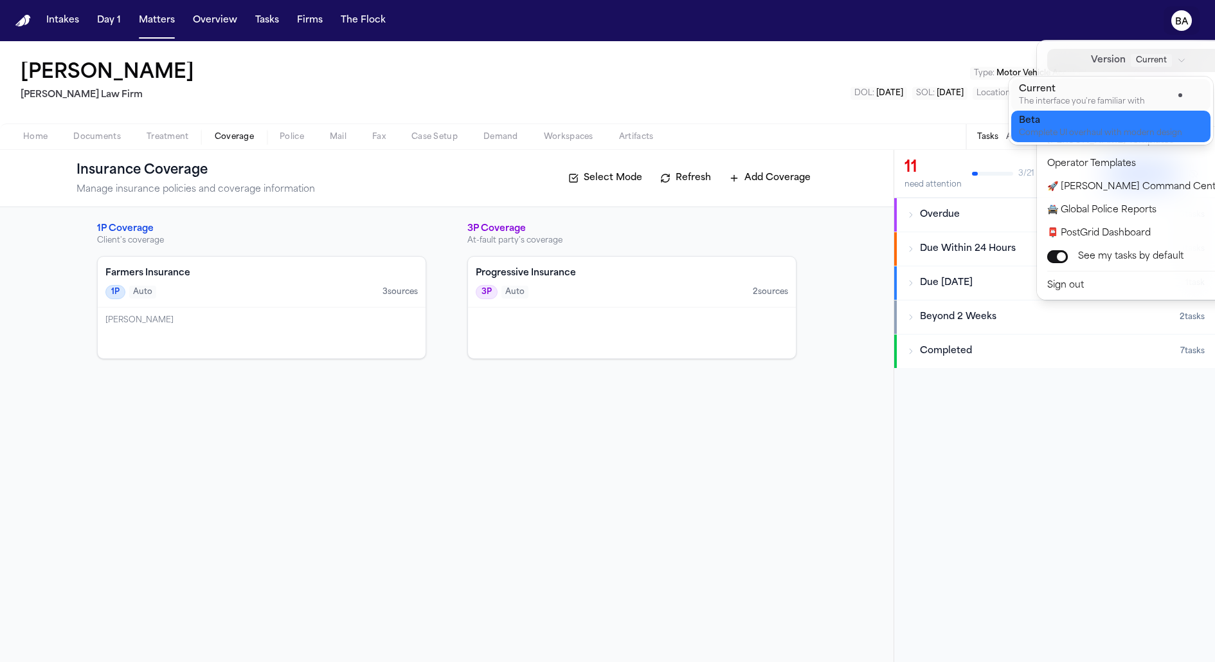
click at [1098, 120] on div "Beta" at bounding box center [1100, 120] width 163 height 13
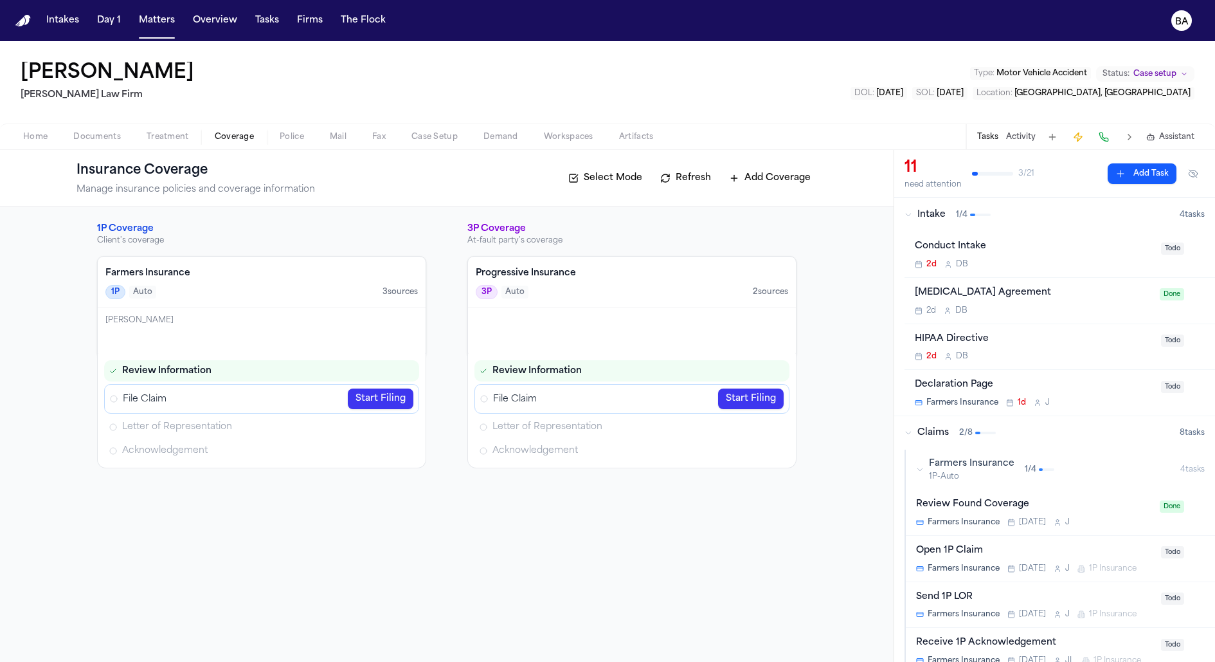
click at [1016, 215] on div "Intake 1 / 4" at bounding box center [1042, 214] width 275 height 13
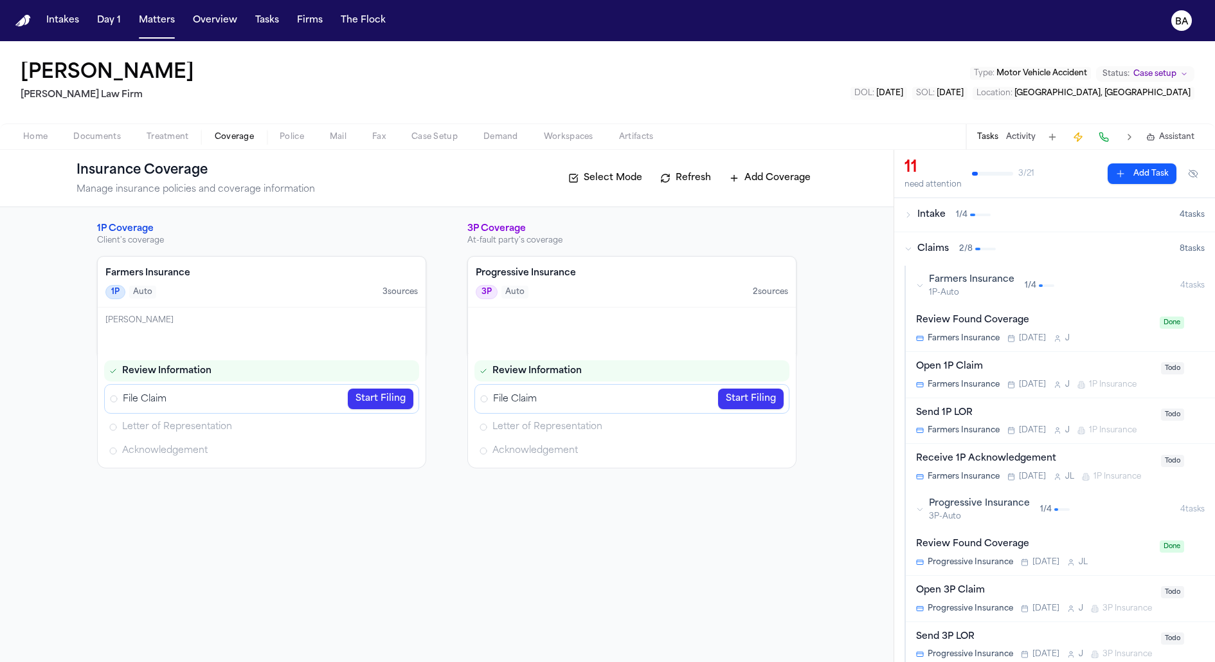
click at [975, 239] on button "Claims 2 / 8 8 task s" at bounding box center [1055, 248] width 321 height 33
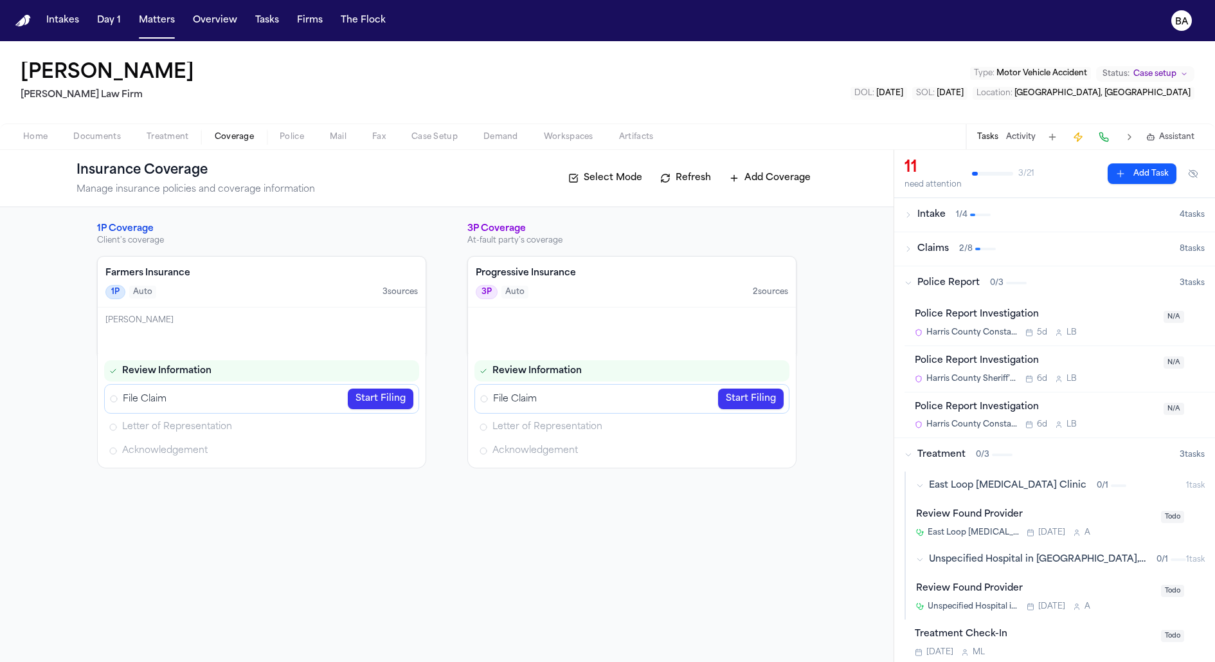
click at [951, 280] on span "Police Report" at bounding box center [949, 283] width 62 height 13
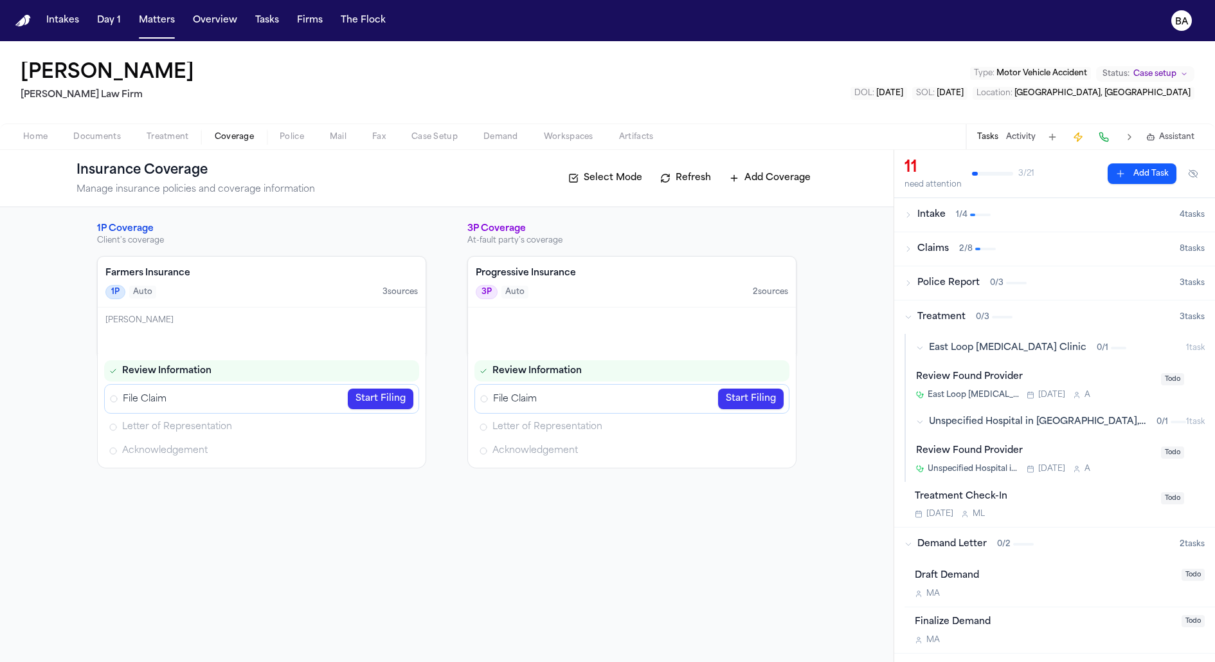
click at [952, 315] on span "Treatment" at bounding box center [942, 317] width 48 height 13
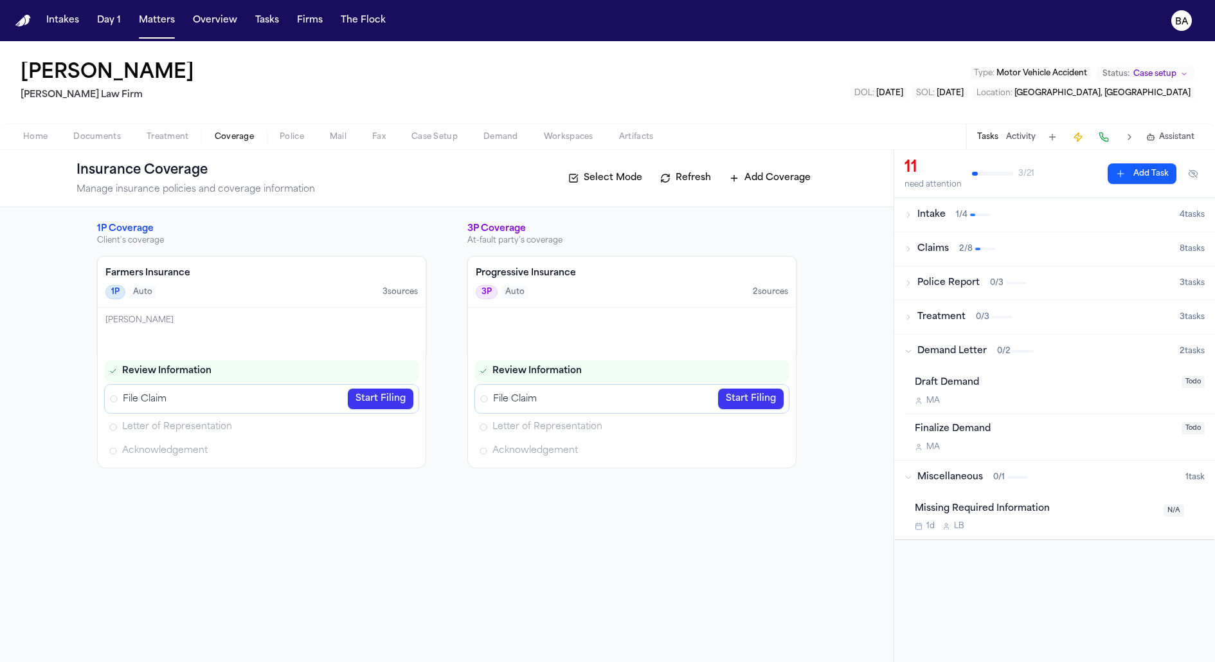
click at [954, 349] on span "Demand Letter" at bounding box center [952, 351] width 69 height 13
click at [948, 391] on button "Miscellaneous 0 / 1 1 task" at bounding box center [1055, 384] width 321 height 33
click at [969, 262] on button "Claims 2 / 8 8 task s" at bounding box center [1055, 248] width 321 height 33
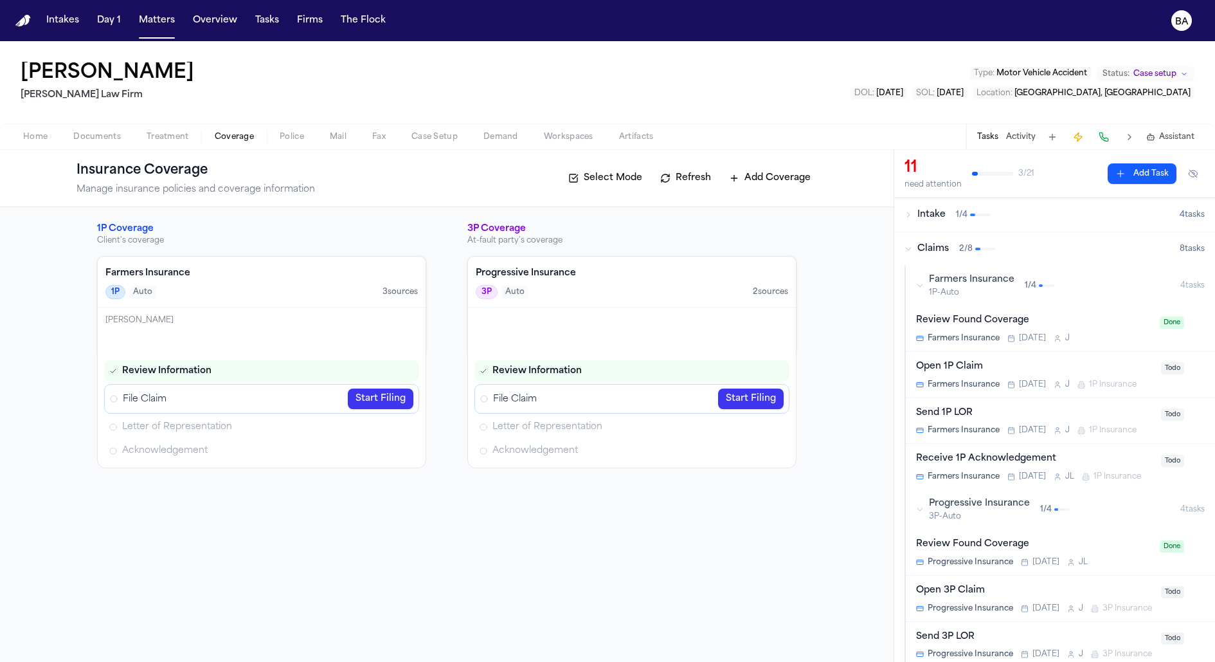
click at [967, 280] on span "Farmers Insurance" at bounding box center [972, 279] width 86 height 13
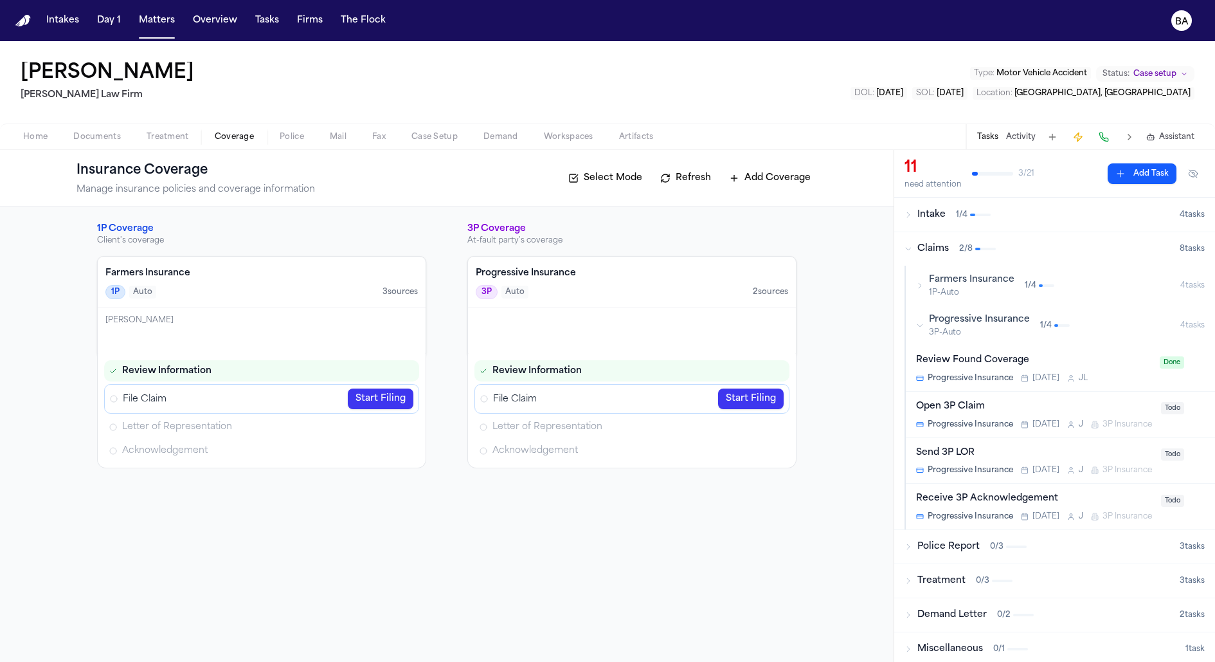
click at [961, 317] on span "Progressive Insurance" at bounding box center [979, 319] width 101 height 13
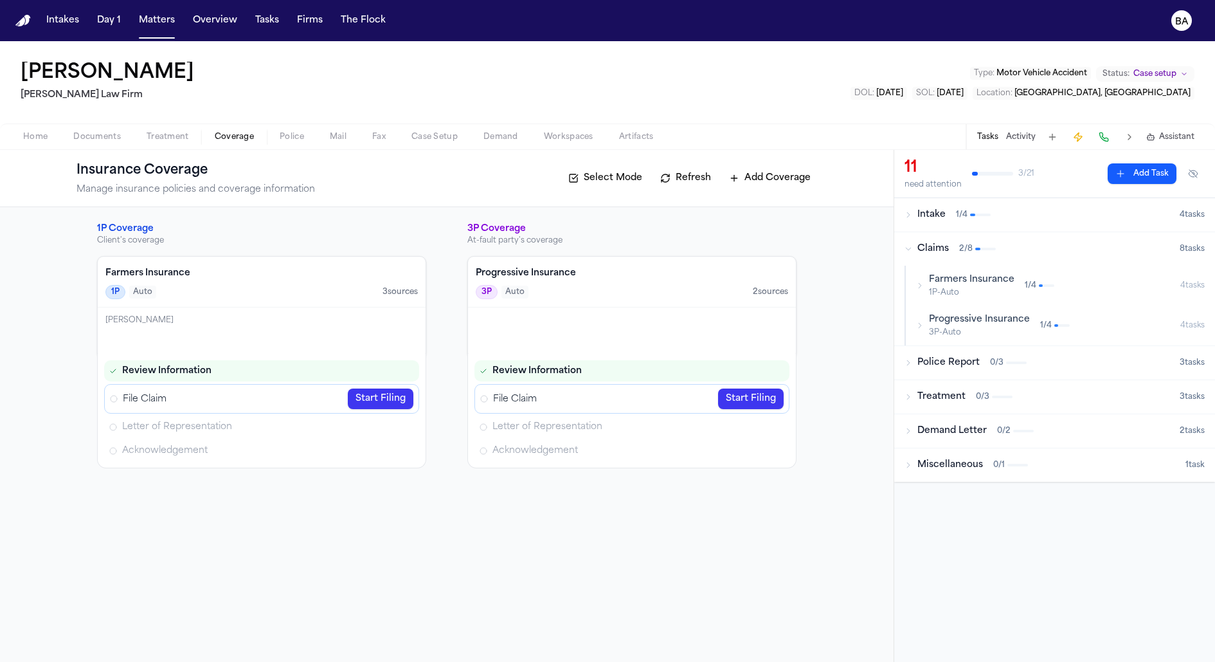
click at [1017, 257] on button "Claims 2 / 8 8 task s" at bounding box center [1055, 248] width 321 height 33
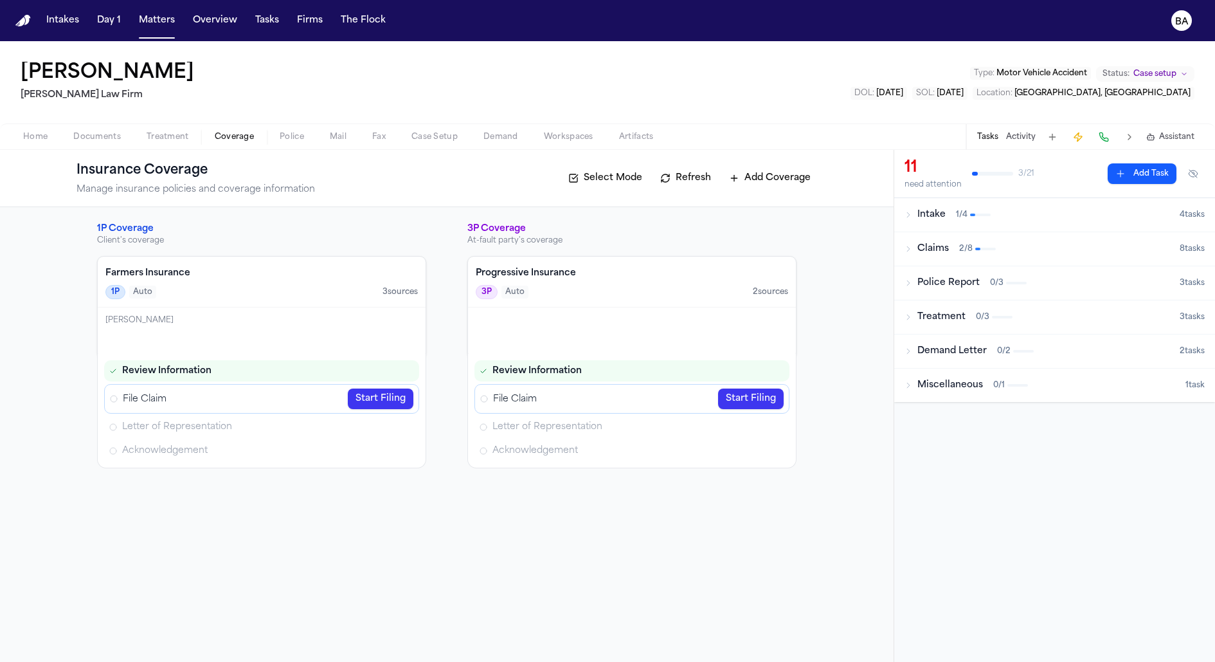
click at [914, 244] on div "Claims 2 / 8" at bounding box center [1042, 248] width 275 height 13
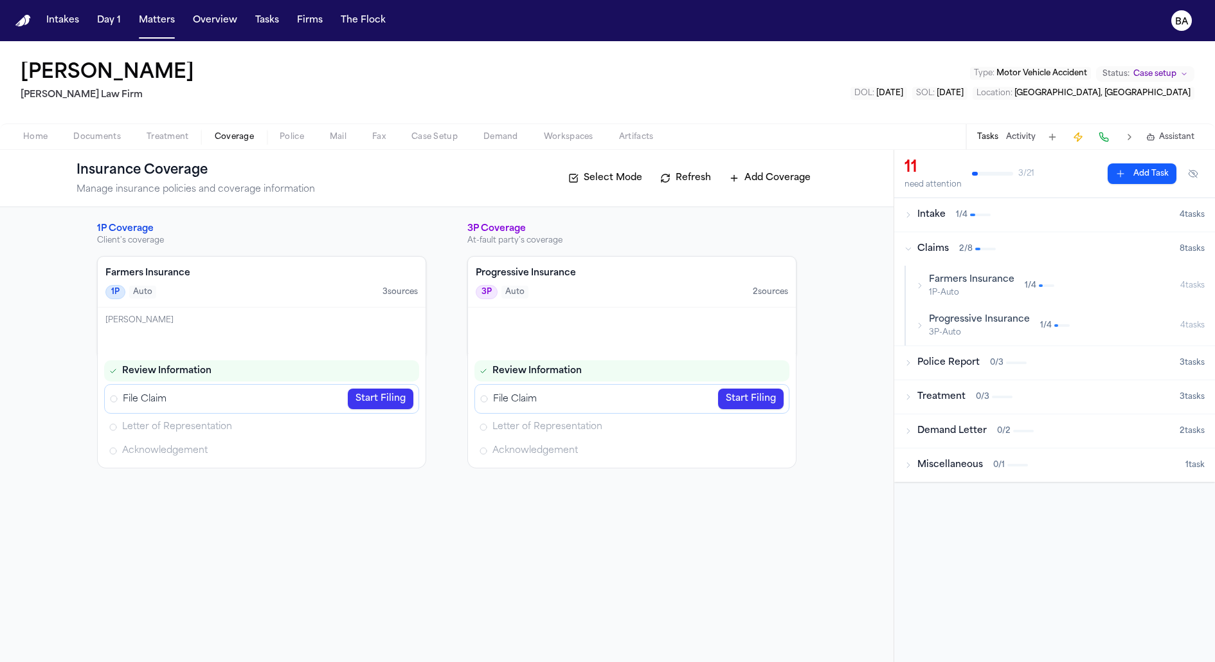
click at [934, 293] on span "1P-Auto" at bounding box center [972, 292] width 86 height 10
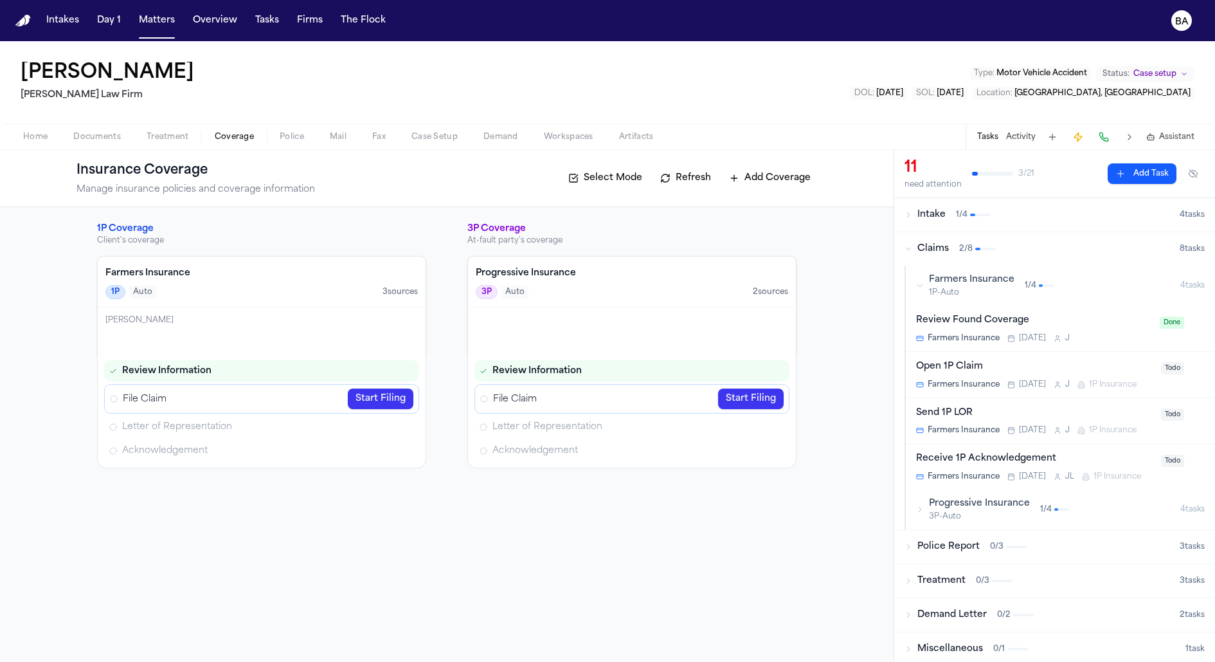
click at [926, 286] on div "Farmers Insurance 1P-Auto 1 / 4" at bounding box center [1048, 285] width 264 height 24
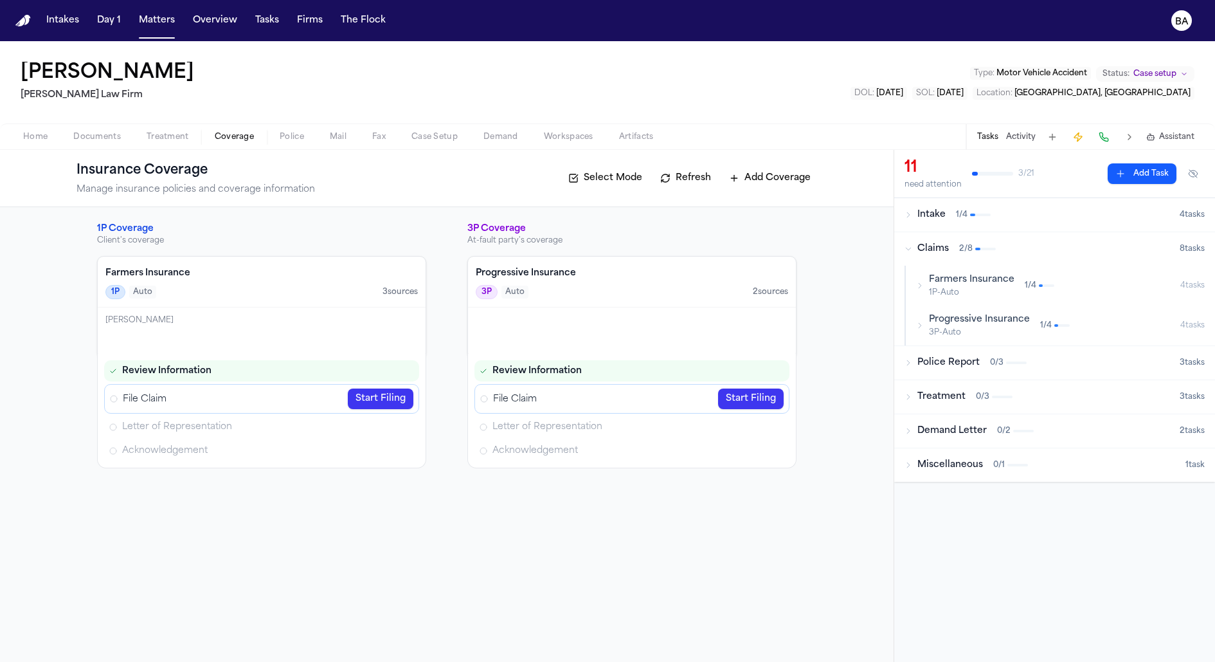
click at [915, 259] on button "Claims 2 / 8 8 task s" at bounding box center [1055, 248] width 321 height 33
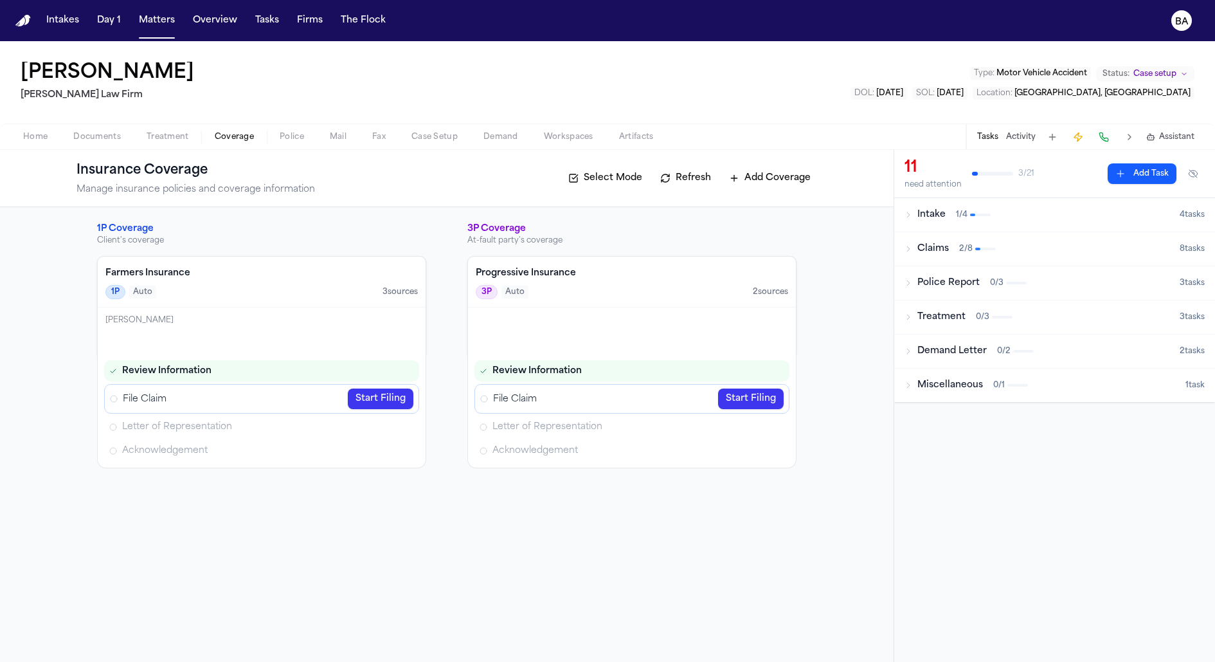
click at [1051, 137] on button at bounding box center [1053, 137] width 18 height 18
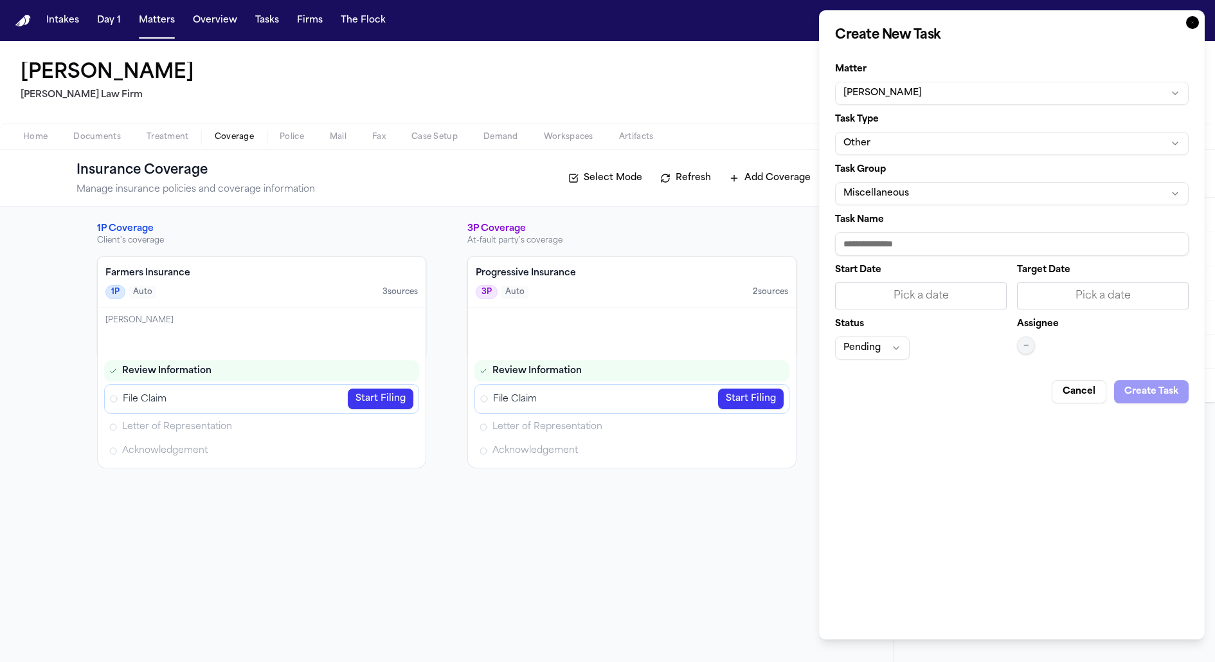
click at [1192, 20] on icon "button" at bounding box center [1193, 22] width 13 height 13
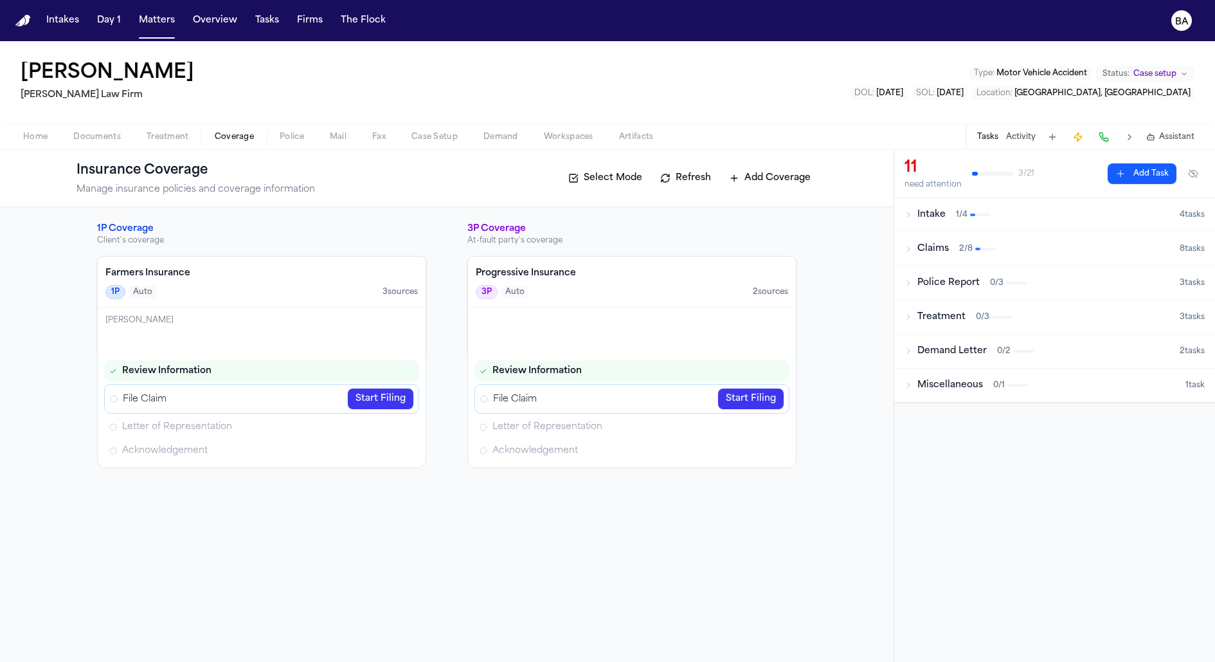
click at [1075, 143] on button at bounding box center [1078, 137] width 18 height 18
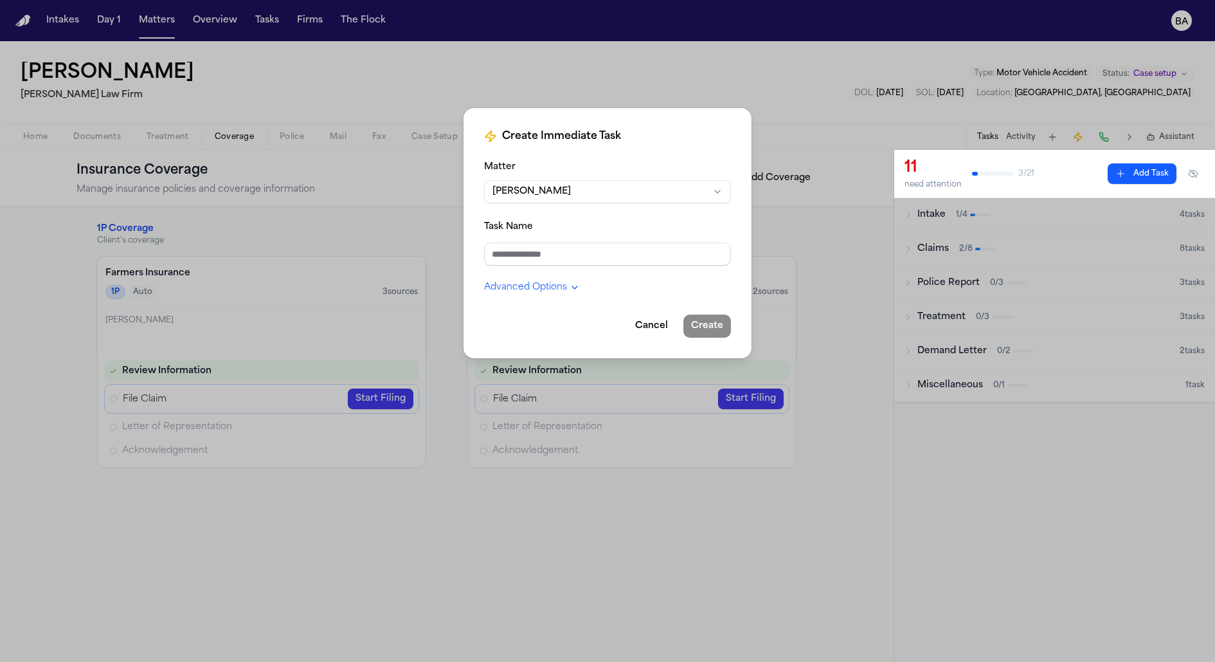
click at [915, 132] on div "Create Immediate Task Matter Marco Mena Task Name Advanced Options Cancel Create" at bounding box center [607, 331] width 1215 height 662
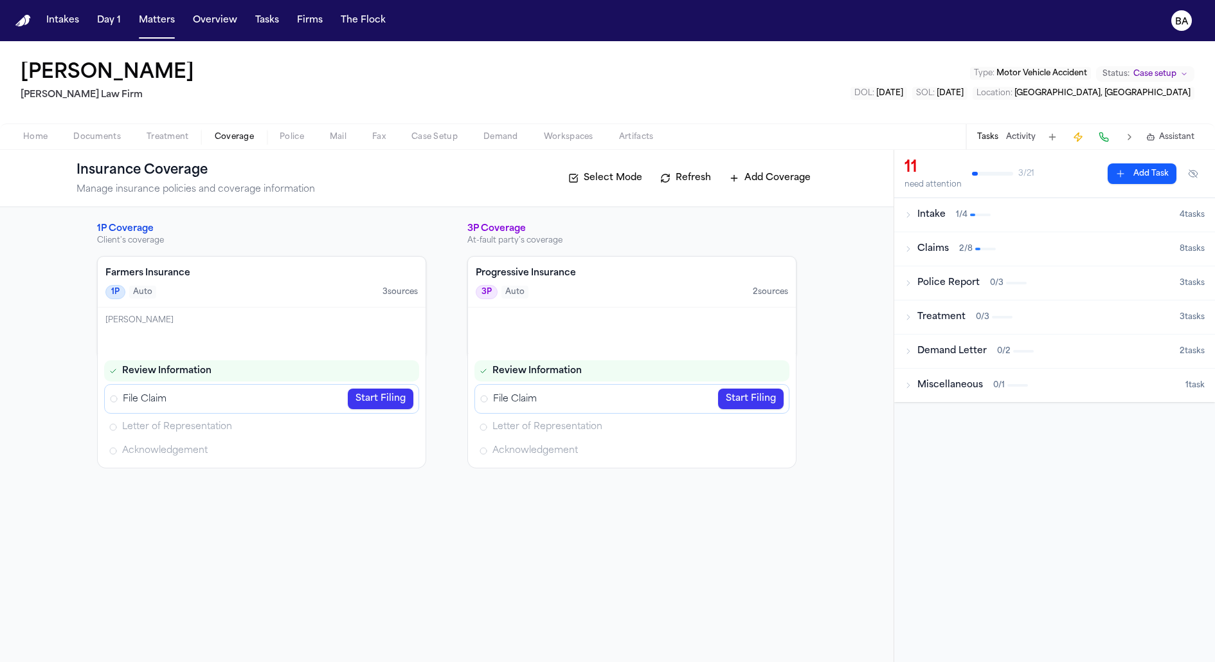
click at [1100, 142] on button at bounding box center [1104, 137] width 18 height 18
click at [1125, 138] on button at bounding box center [1130, 137] width 18 height 18
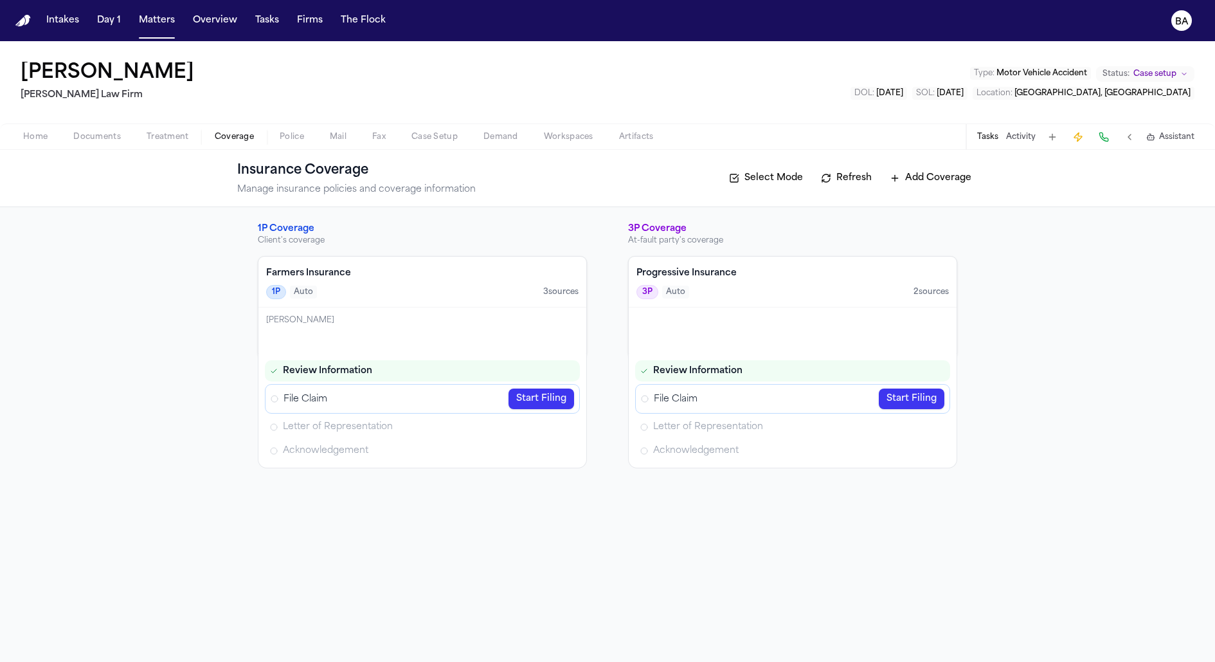
click at [1125, 138] on button at bounding box center [1130, 137] width 18 height 18
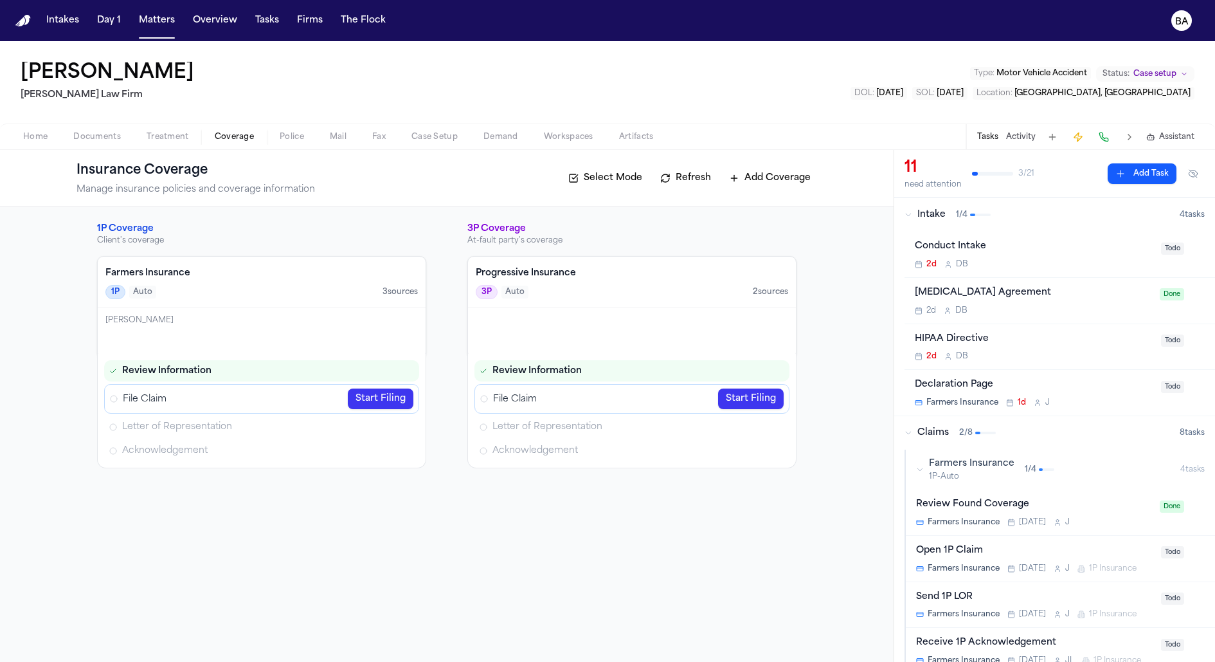
click at [1125, 138] on button at bounding box center [1130, 137] width 18 height 18
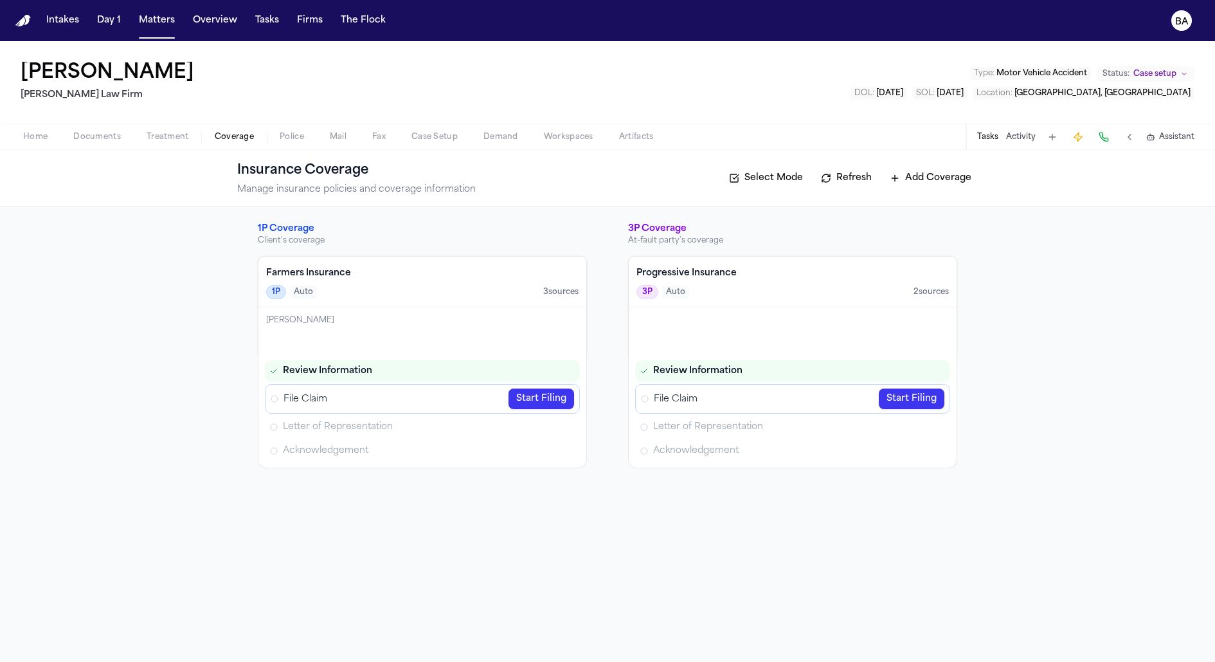
click at [1157, 134] on button "Assistant" at bounding box center [1171, 137] width 48 height 10
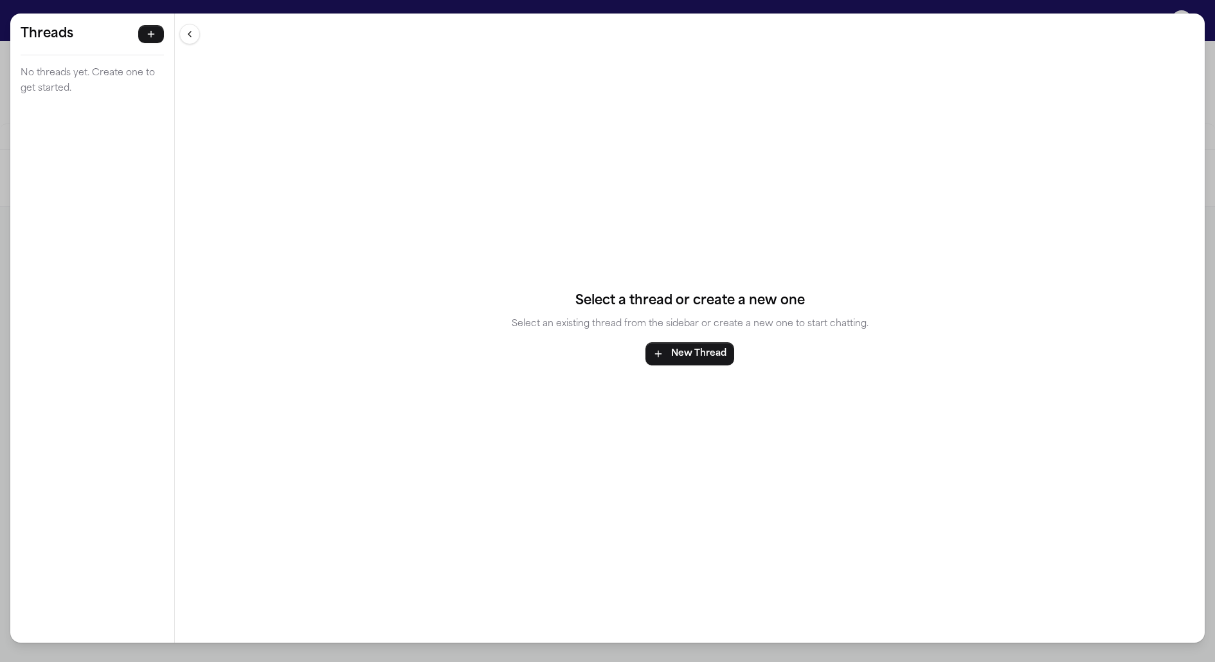
click at [1192, 2] on div "Threads No threads yet. Create one to get started. Threads No threads yet. Crea…" at bounding box center [607, 331] width 1215 height 662
